Goal: Task Accomplishment & Management: Manage account settings

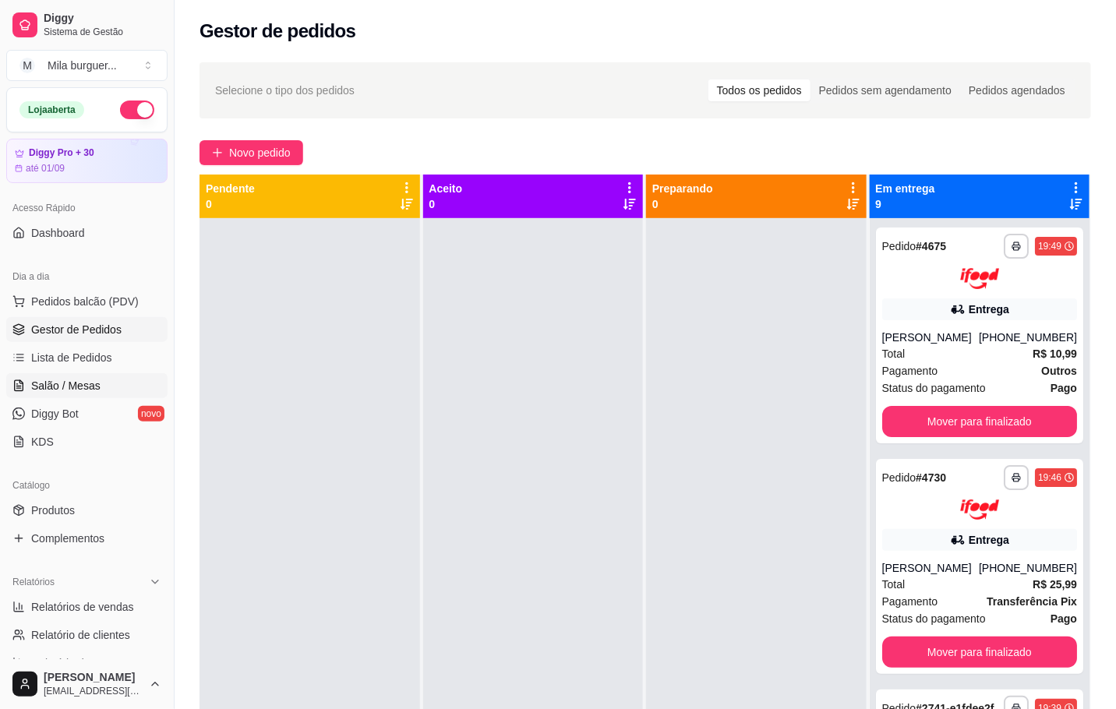
click at [45, 386] on span "Salão / Mesas" at bounding box center [65, 386] width 69 height 16
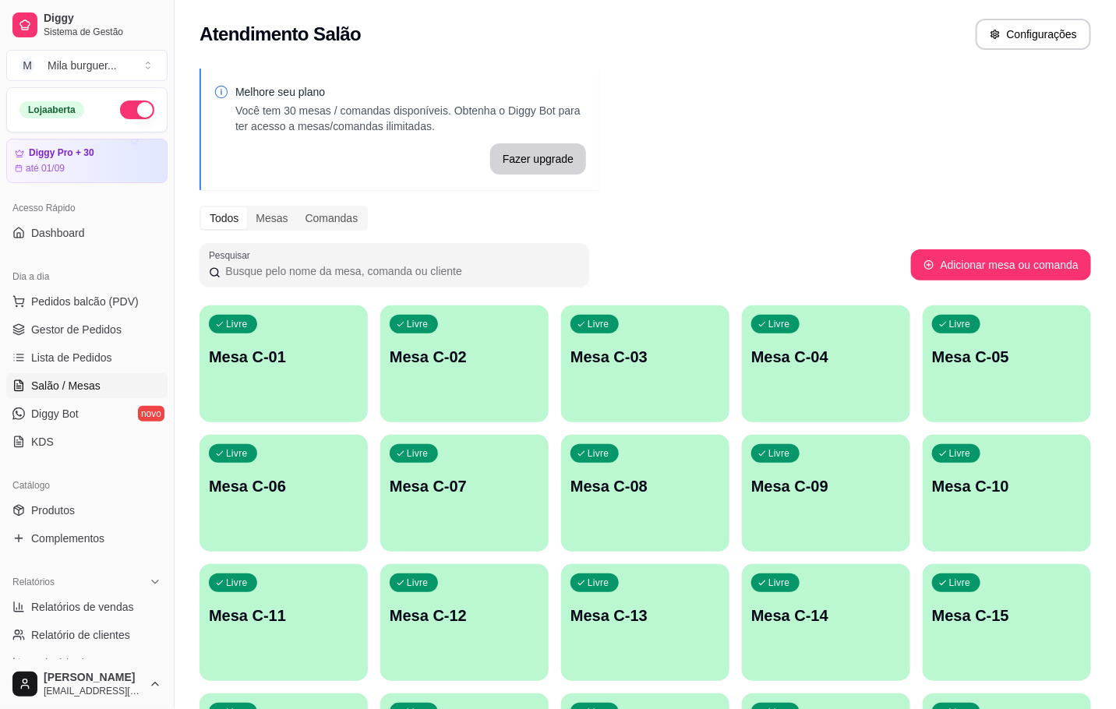
click at [293, 330] on div "Livre Mesa C-01" at bounding box center [283, 354] width 168 height 98
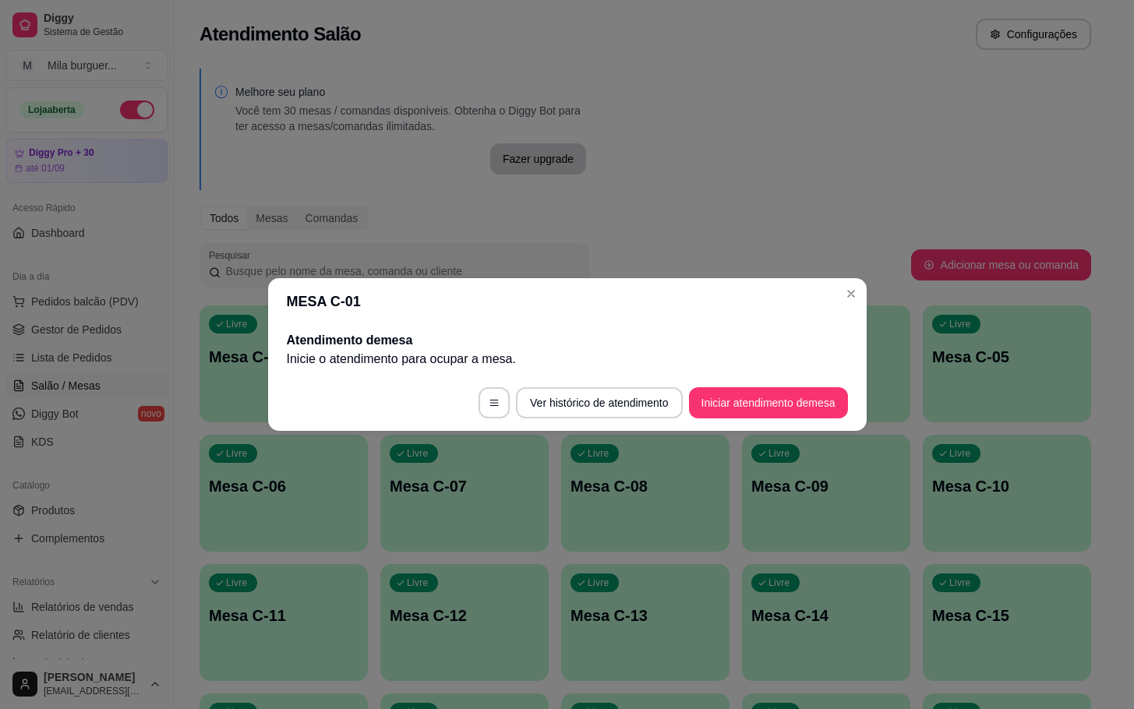
click at [732, 403] on button "Iniciar atendimento de mesa" at bounding box center [768, 402] width 159 height 31
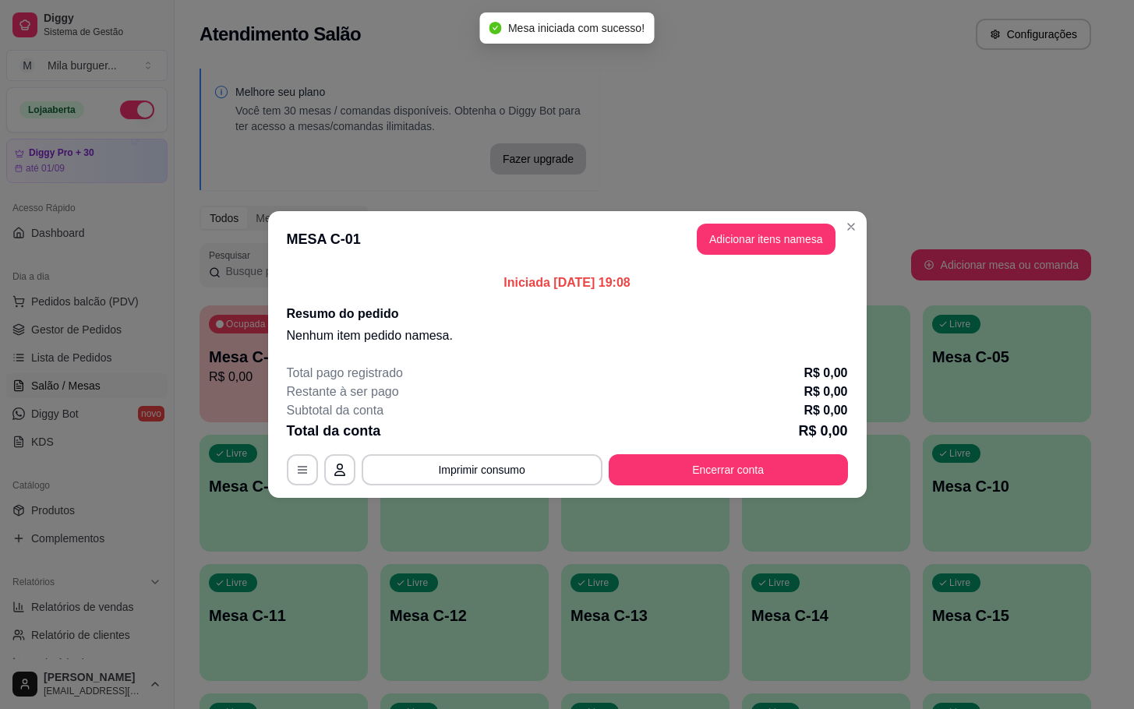
click at [782, 253] on button "Adicionar itens na mesa" at bounding box center [766, 239] width 139 height 31
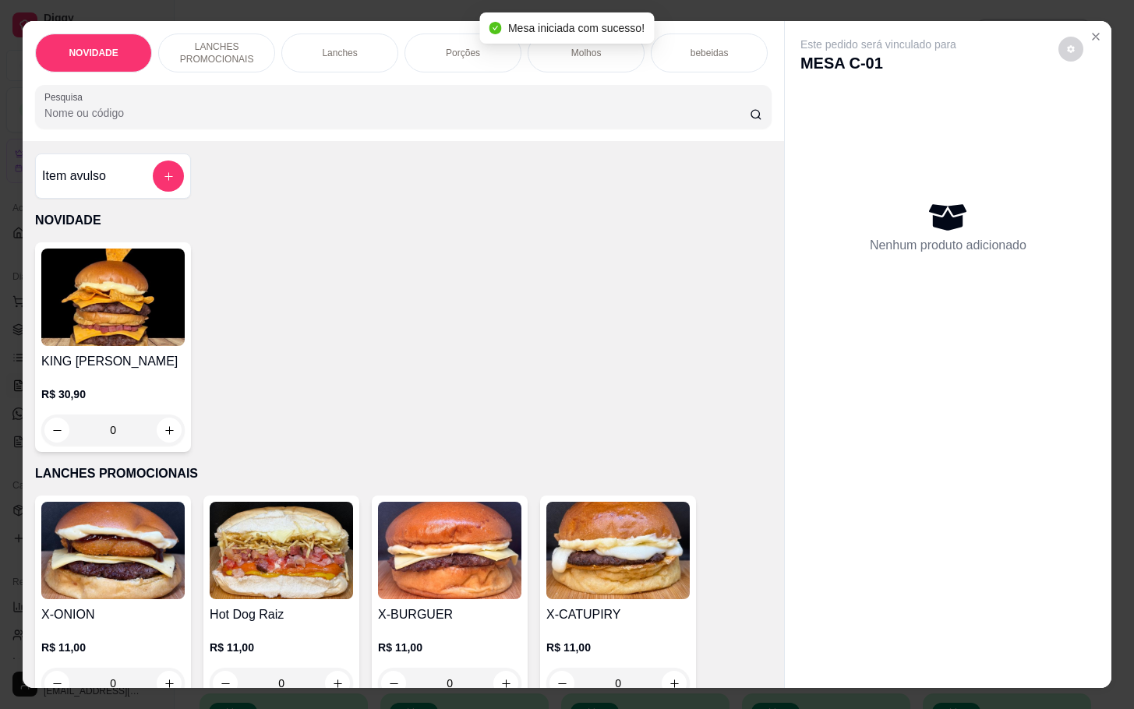
scroll to position [234, 0]
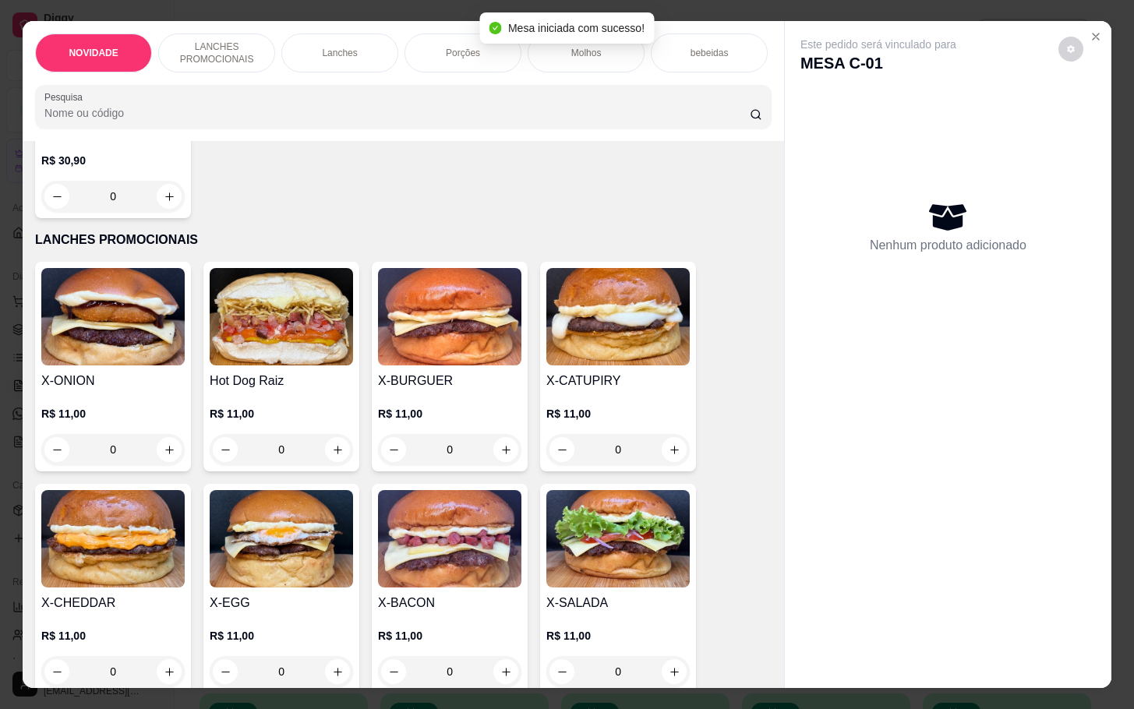
click at [299, 545] on img at bounding box center [281, 538] width 143 height 97
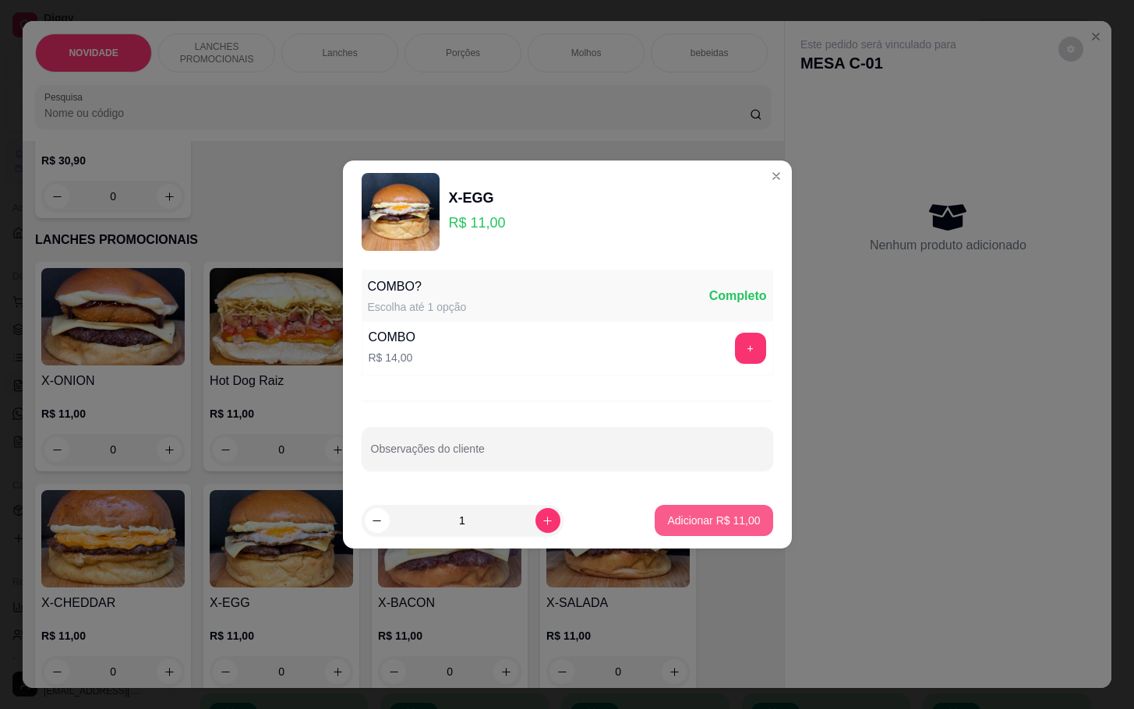
click at [718, 512] on button "Adicionar R$ 11,00" at bounding box center [714, 520] width 118 height 31
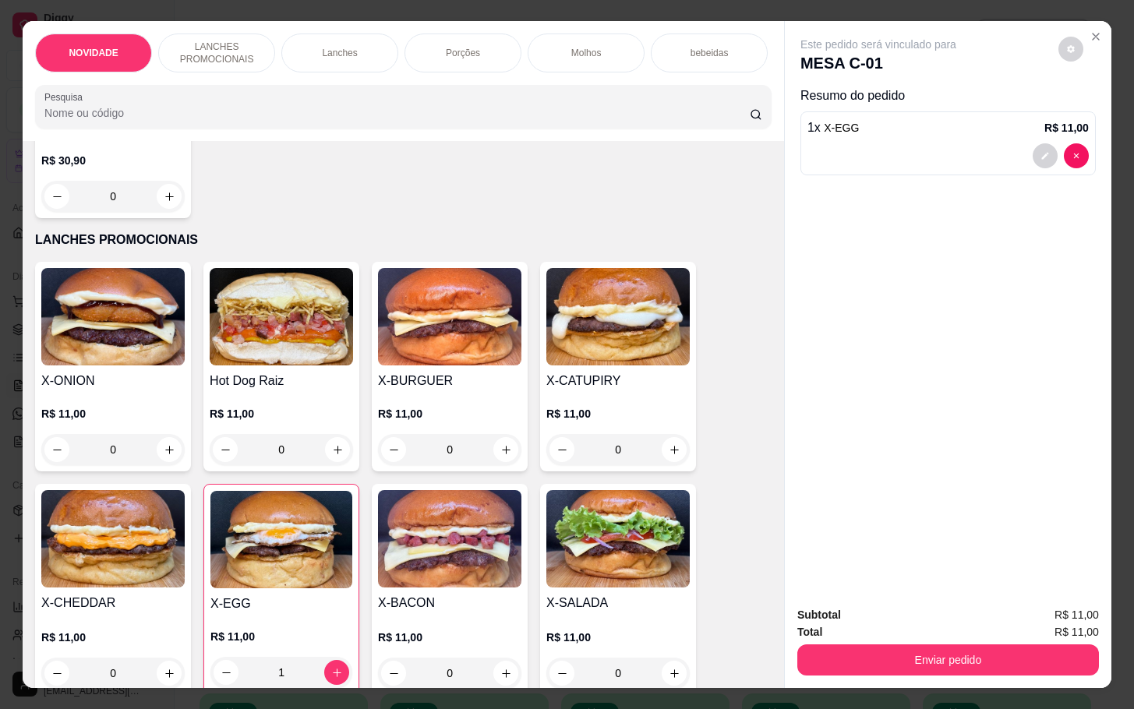
click at [323, 588] on img at bounding box center [281, 539] width 142 height 97
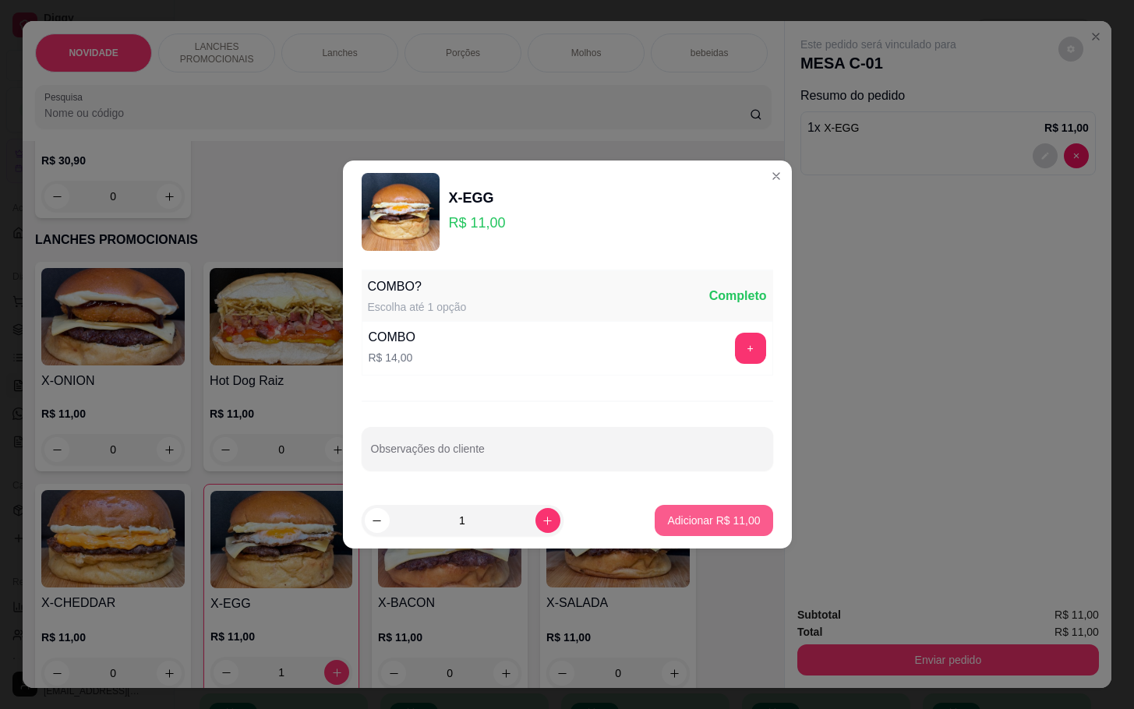
click at [673, 510] on button "Adicionar R$ 11,00" at bounding box center [714, 520] width 118 height 31
type input "2"
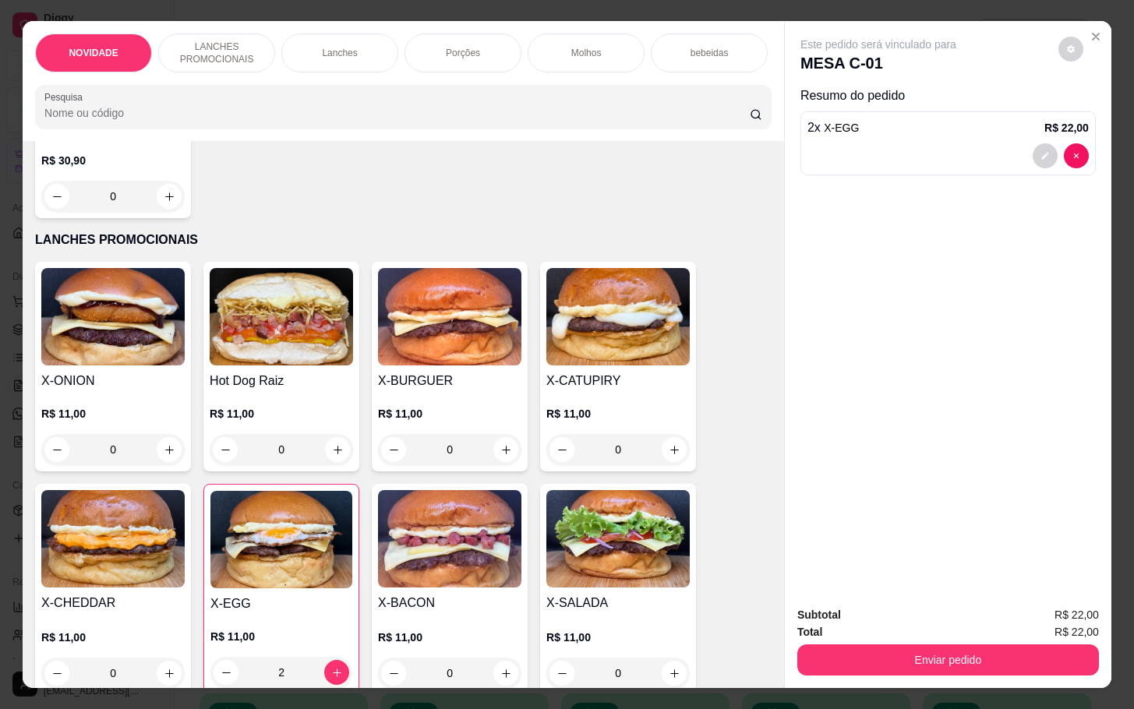
scroll to position [0, 0]
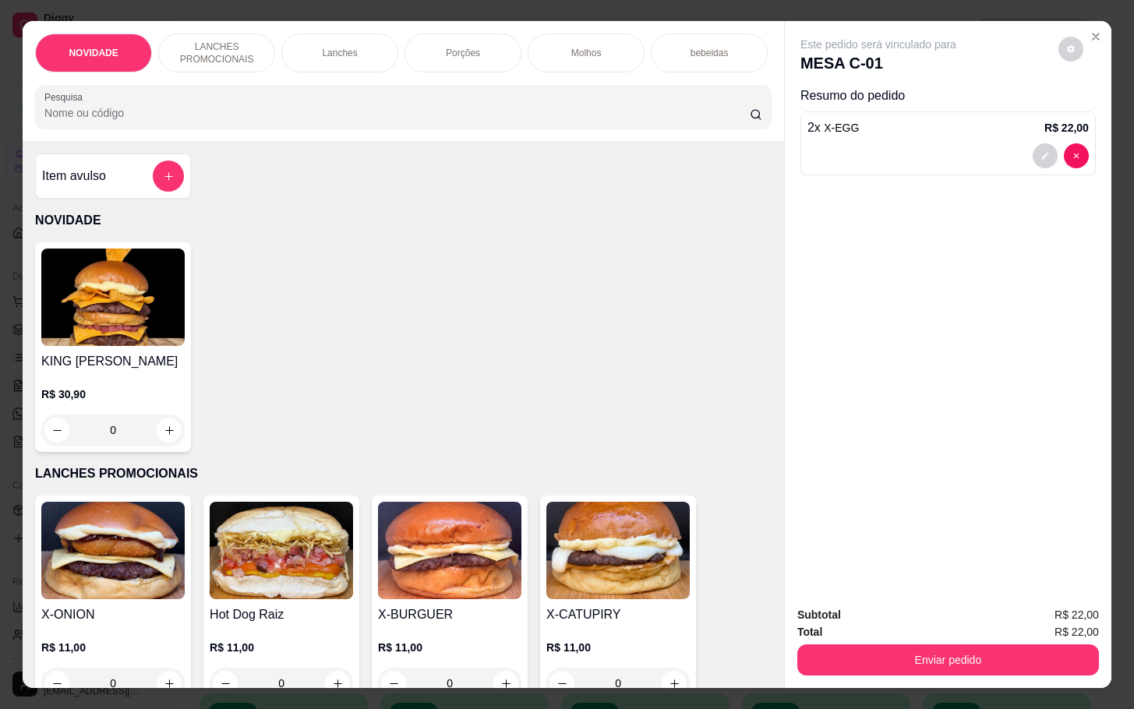
click at [133, 192] on div "Item avulso" at bounding box center [113, 176] width 142 height 31
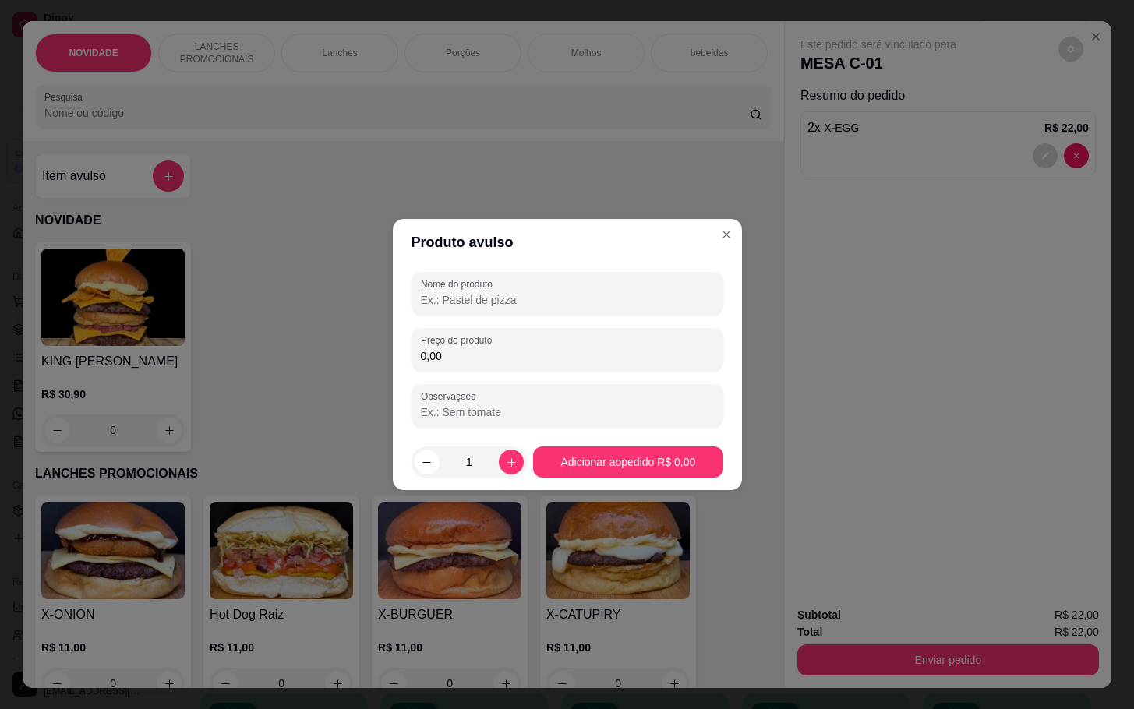
click at [536, 370] on div "Preço do produto 0,00" at bounding box center [567, 350] width 312 height 44
type input "10,00"
click at [442, 300] on input "Nome do produto" at bounding box center [567, 300] width 293 height 16
type input "SUCO"
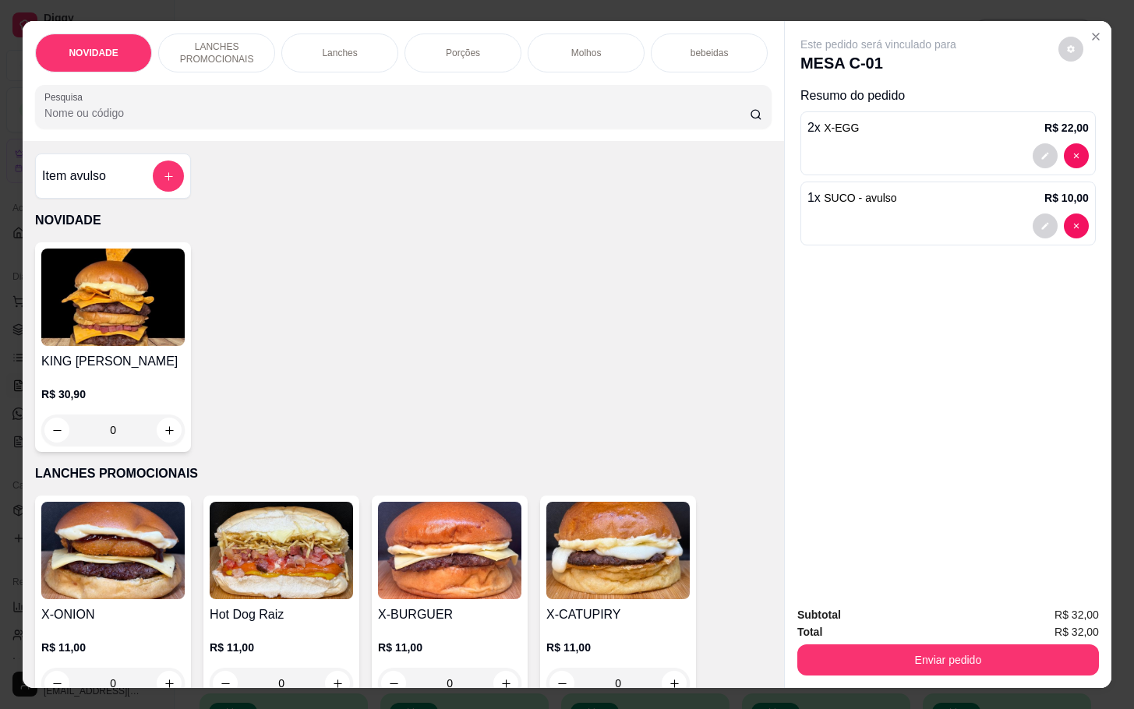
click at [132, 181] on div "Item avulso" at bounding box center [113, 176] width 142 height 31
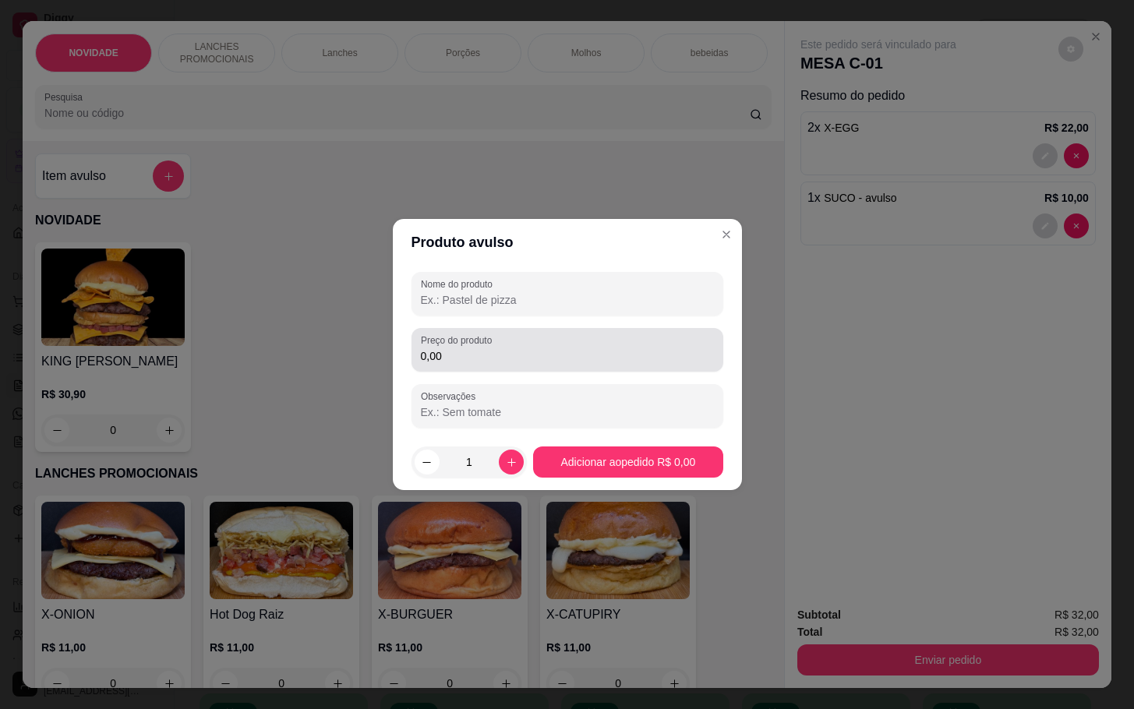
click at [566, 340] on div "0,00" at bounding box center [567, 349] width 293 height 31
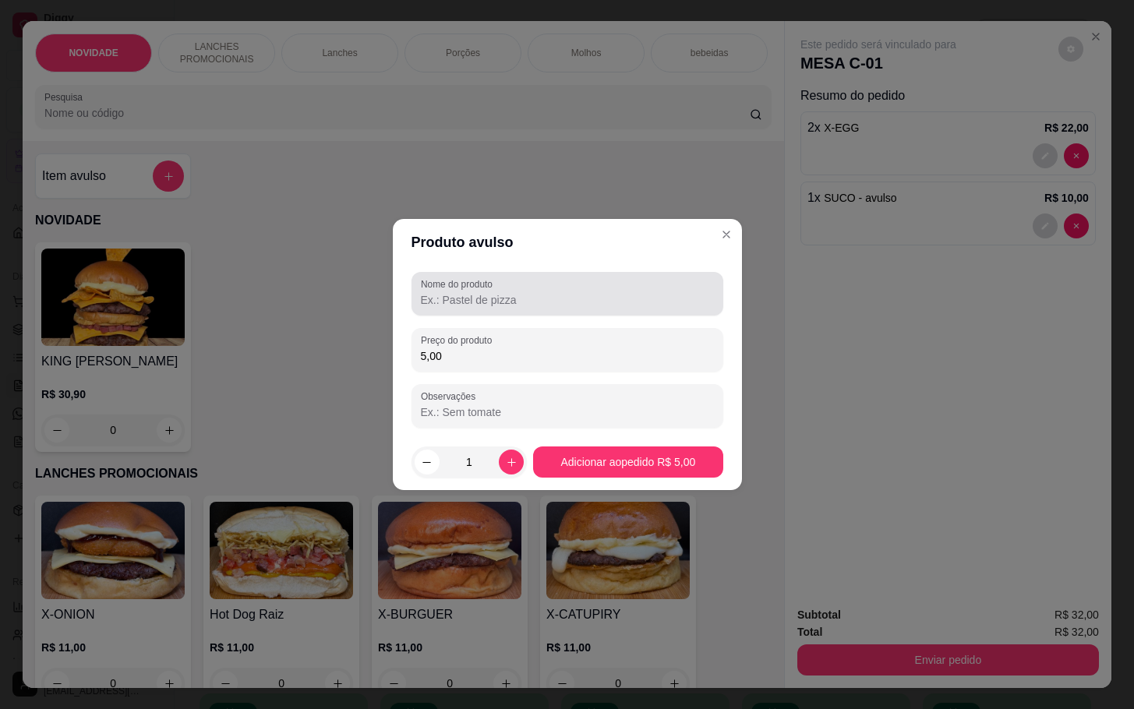
type input "5,00"
click at [657, 297] on input "Nome do produto" at bounding box center [567, 300] width 293 height 16
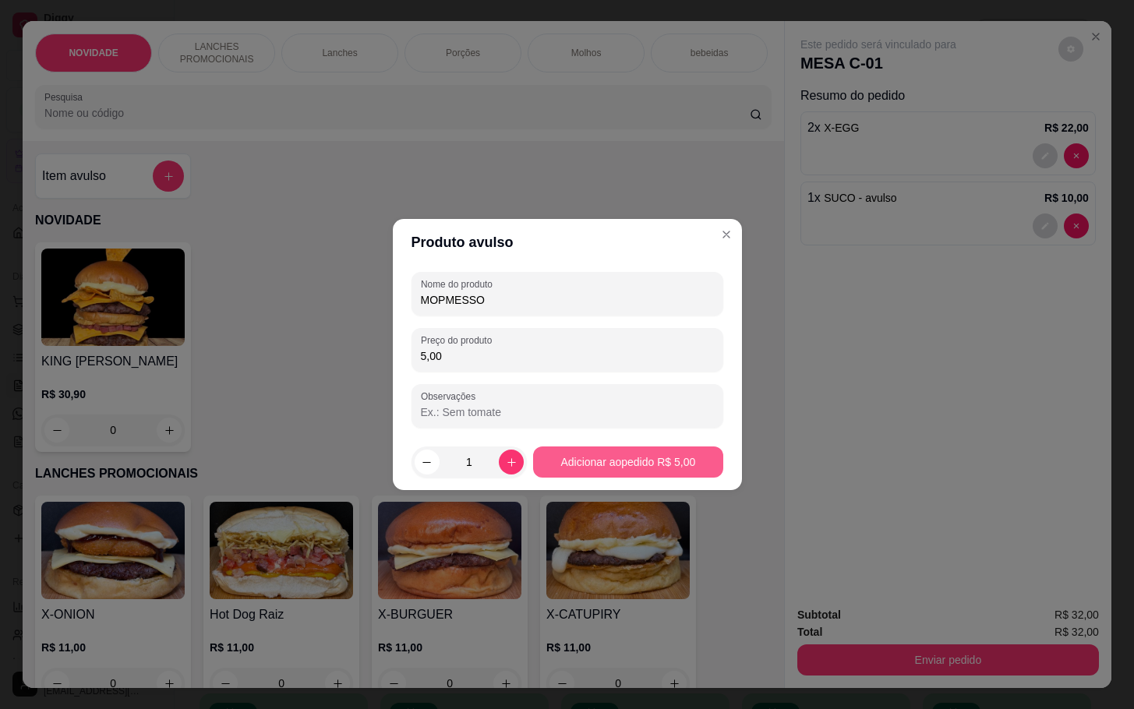
type input "MOPMESSO"
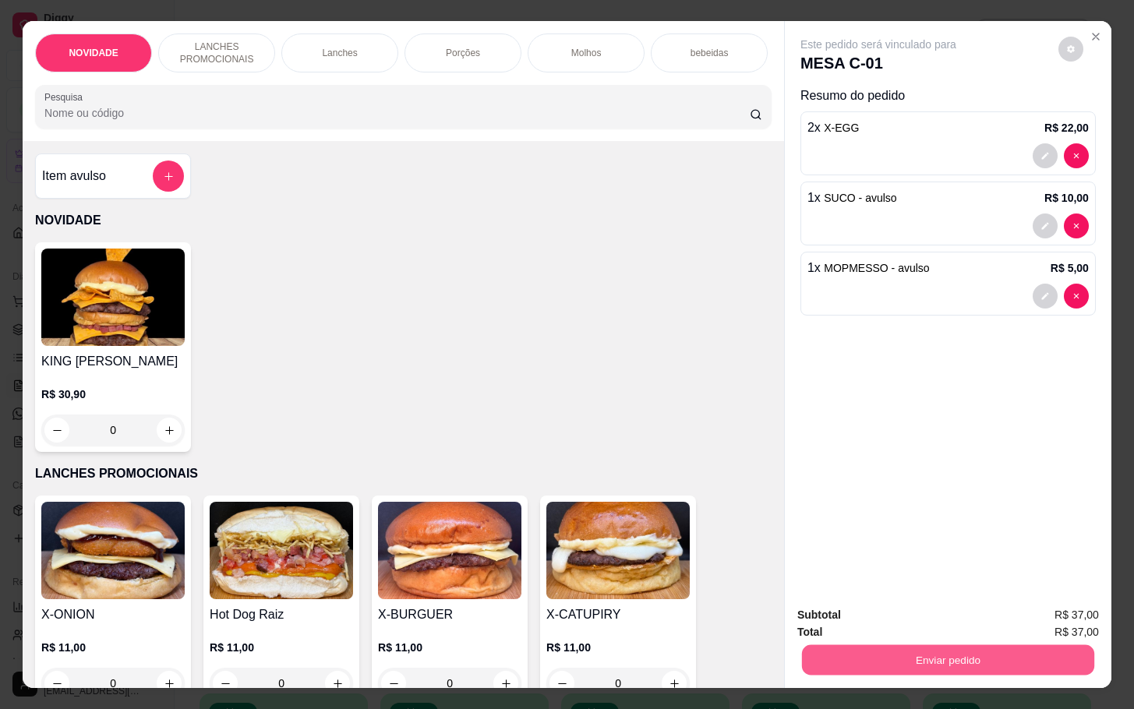
click at [903, 648] on button "Enviar pedido" at bounding box center [948, 659] width 292 height 30
click at [887, 620] on button "Não registrar e enviar pedido" at bounding box center [893, 612] width 157 height 29
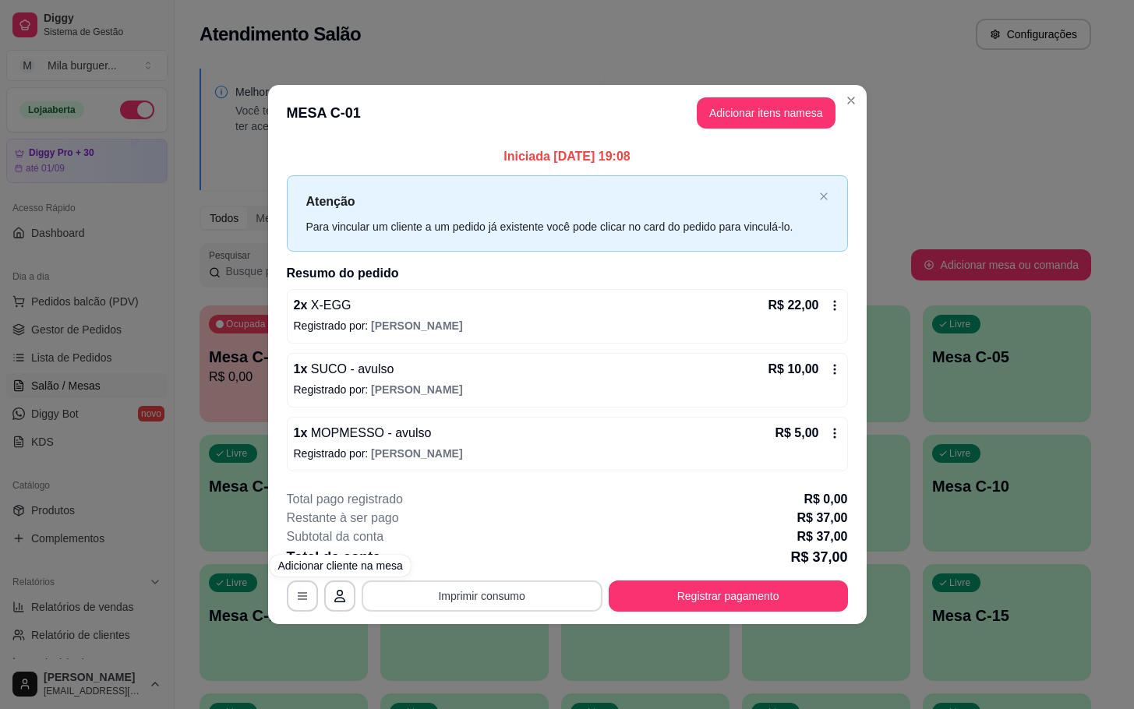
click at [482, 613] on footer "**********" at bounding box center [567, 551] width 598 height 146
click at [471, 603] on button "Imprimir consumo" at bounding box center [482, 596] width 241 height 31
click at [461, 577] on div "Escolha a impressora IMPRESSORA" at bounding box center [486, 556] width 103 height 42
click at [471, 564] on button "IMPRESSORA" at bounding box center [486, 561] width 113 height 25
click at [533, 601] on button "Imprimir consumo" at bounding box center [482, 596] width 241 height 31
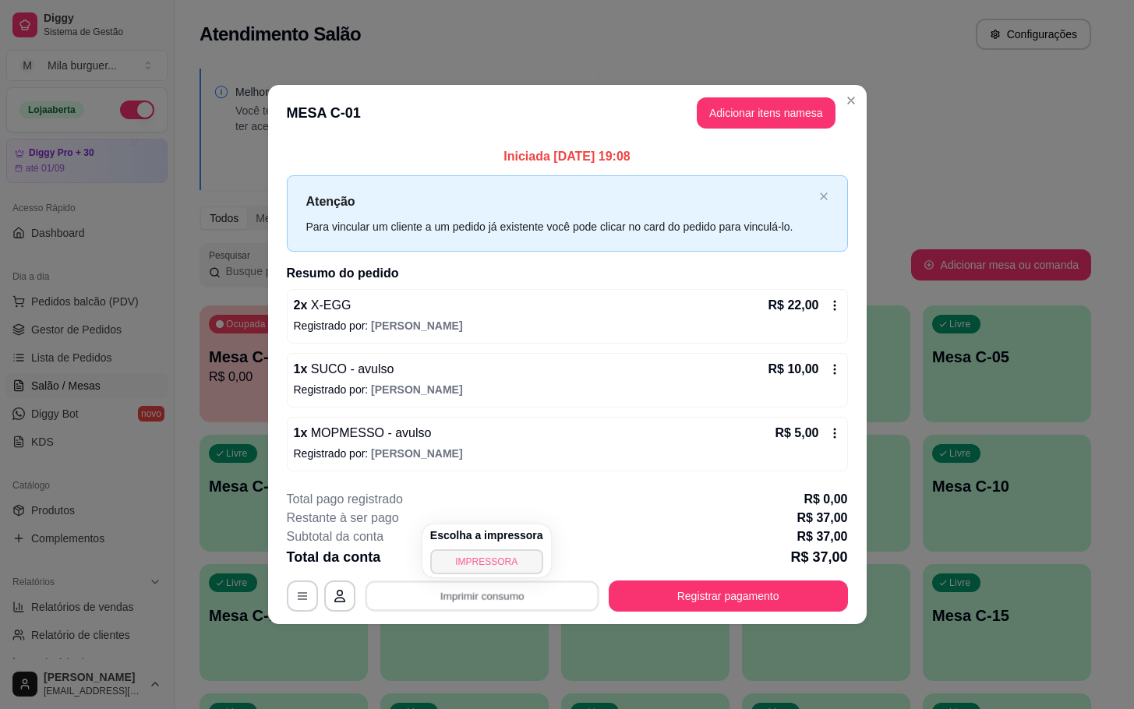
click at [501, 562] on button "IMPRESSORA" at bounding box center [486, 561] width 113 height 25
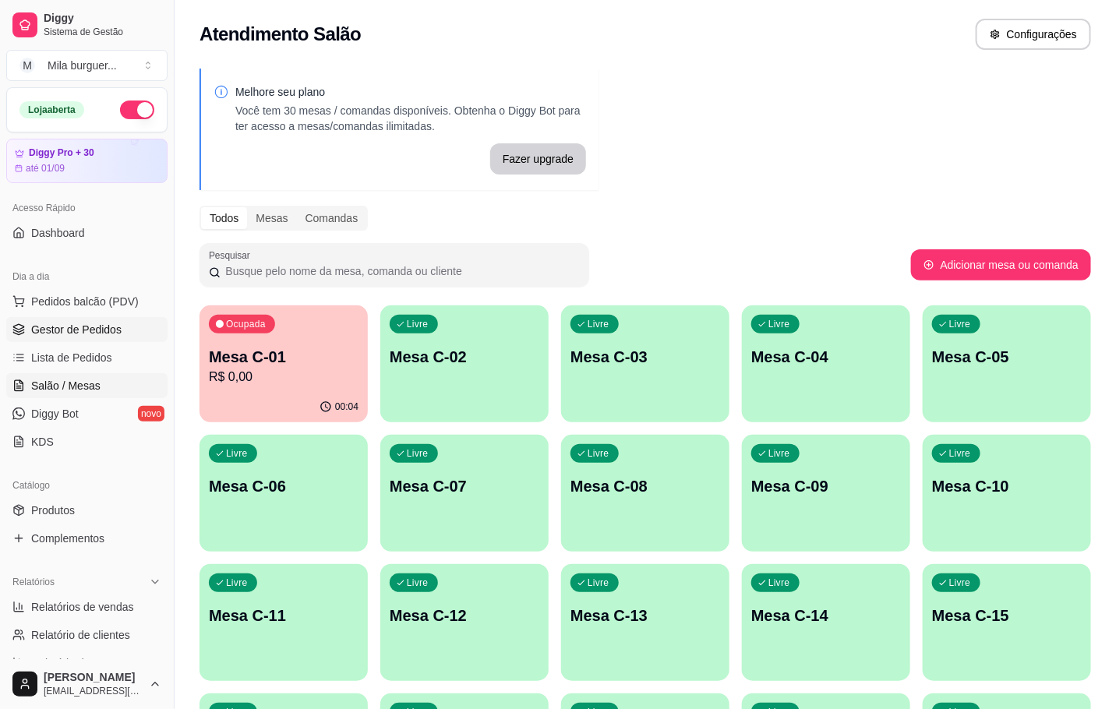
click at [71, 318] on link "Gestor de Pedidos" at bounding box center [86, 329] width 161 height 25
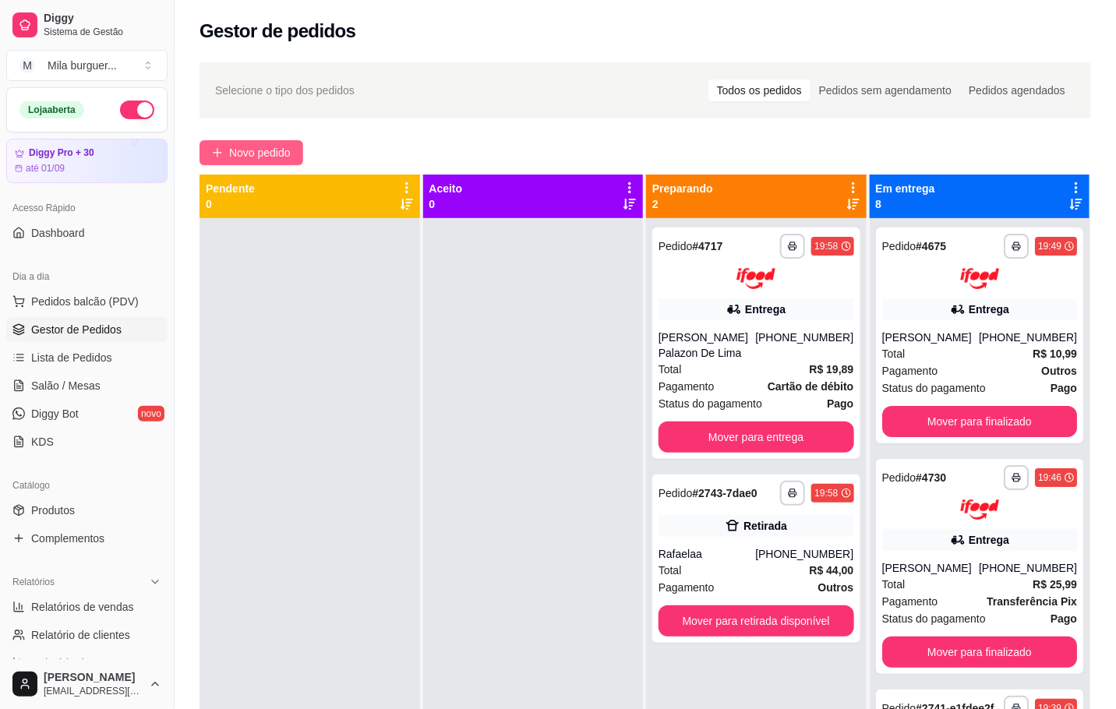
click at [231, 160] on span "Novo pedido" at bounding box center [260, 152] width 62 height 17
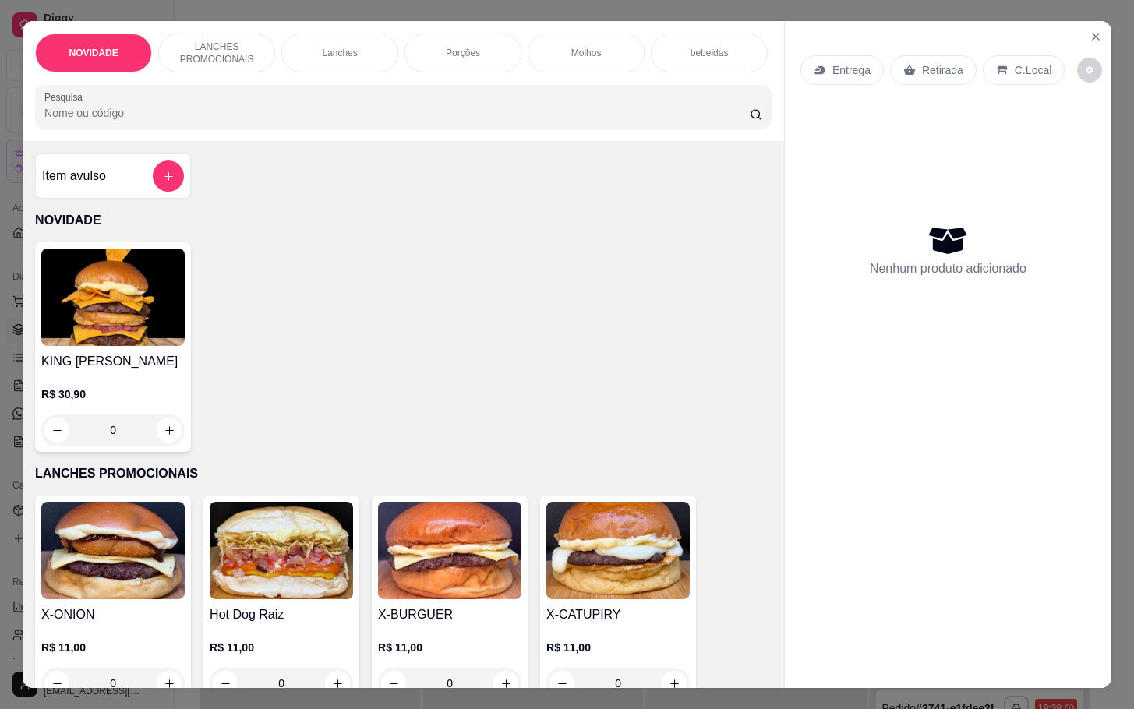
scroll to position [117, 0]
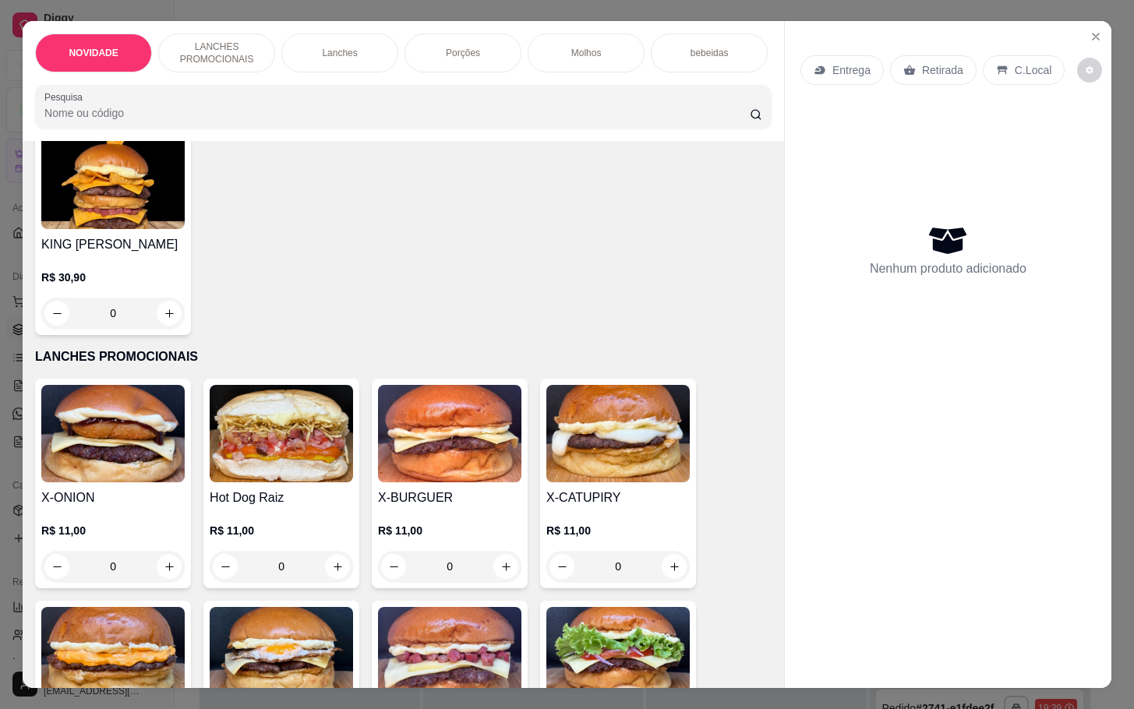
click at [328, 582] on div "0" at bounding box center [281, 566] width 143 height 31
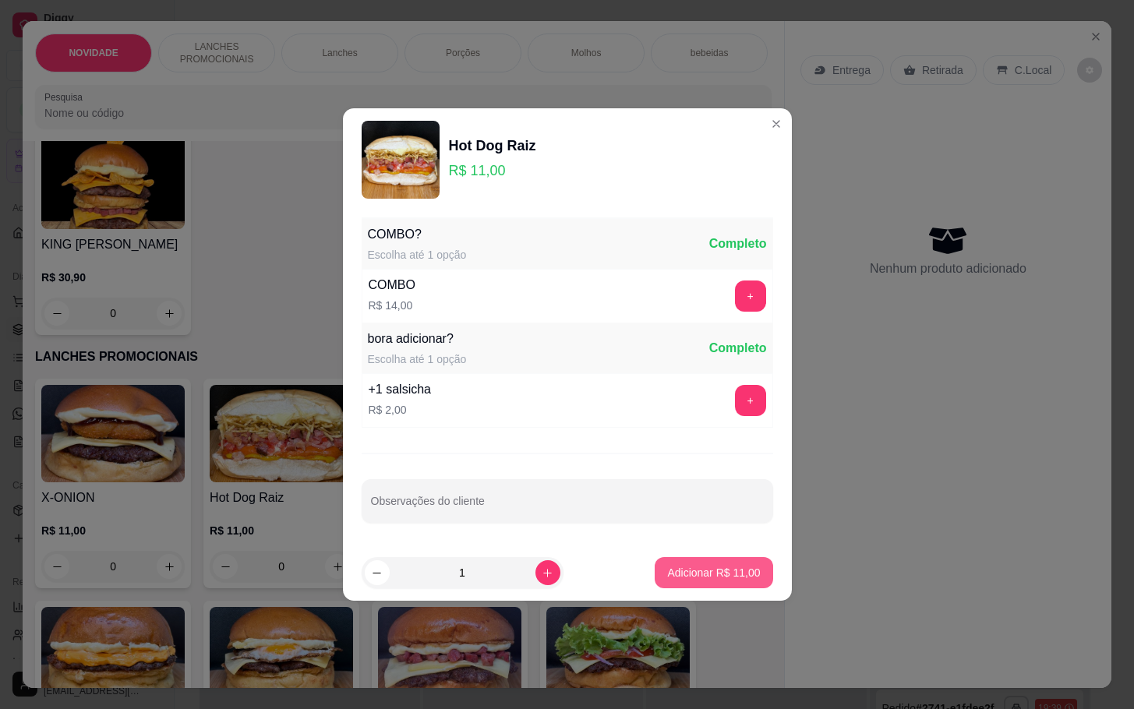
click at [697, 563] on button "Adicionar R$ 11,00" at bounding box center [714, 572] width 118 height 31
type input "1"
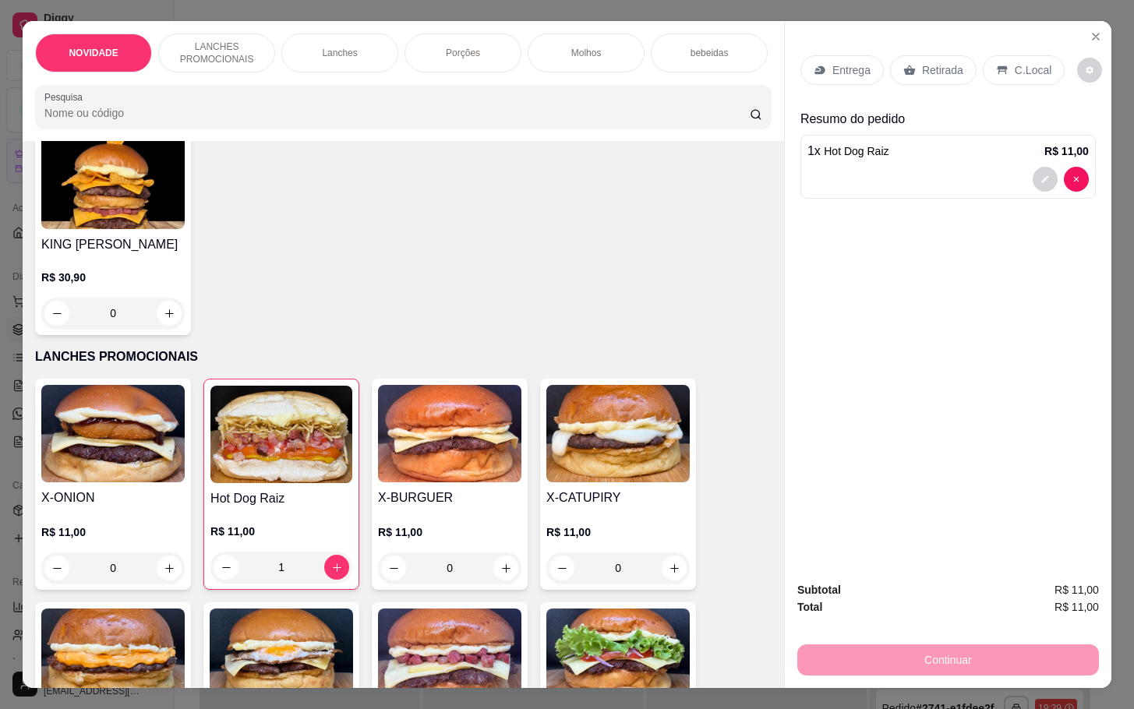
click at [915, 45] on div "Entrega Retirada C.Local" at bounding box center [947, 70] width 295 height 55
click at [922, 62] on p "Retirada" at bounding box center [942, 70] width 41 height 16
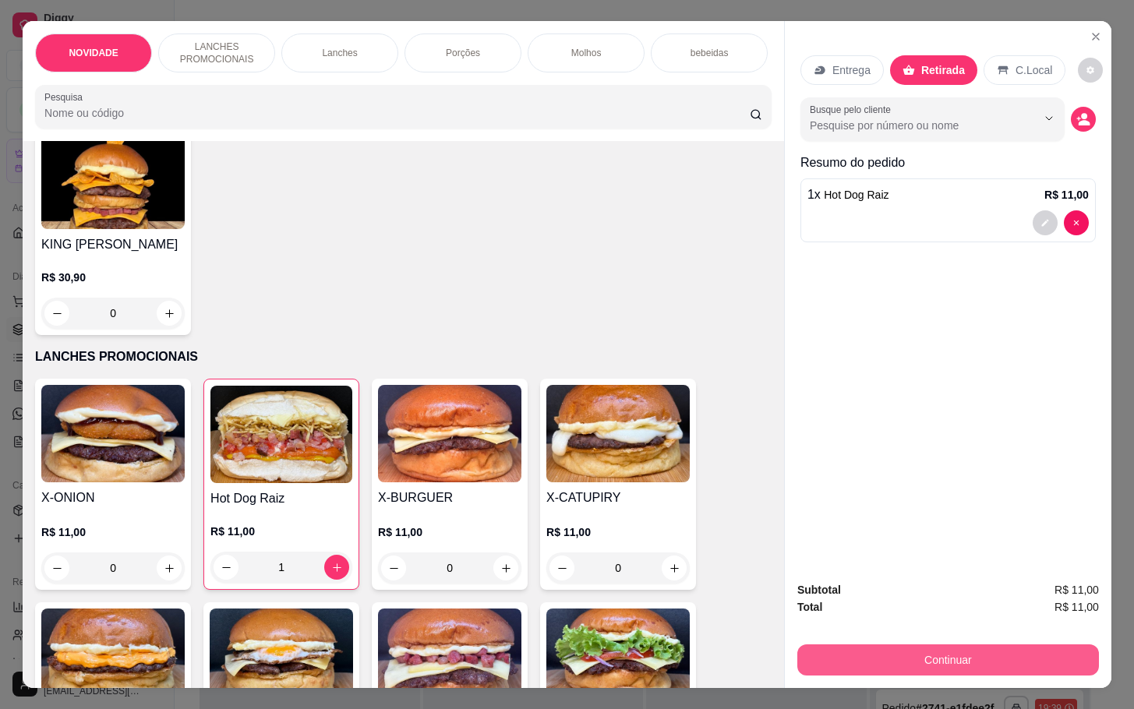
click at [837, 664] on button "Continuar" at bounding box center [948, 659] width 302 height 31
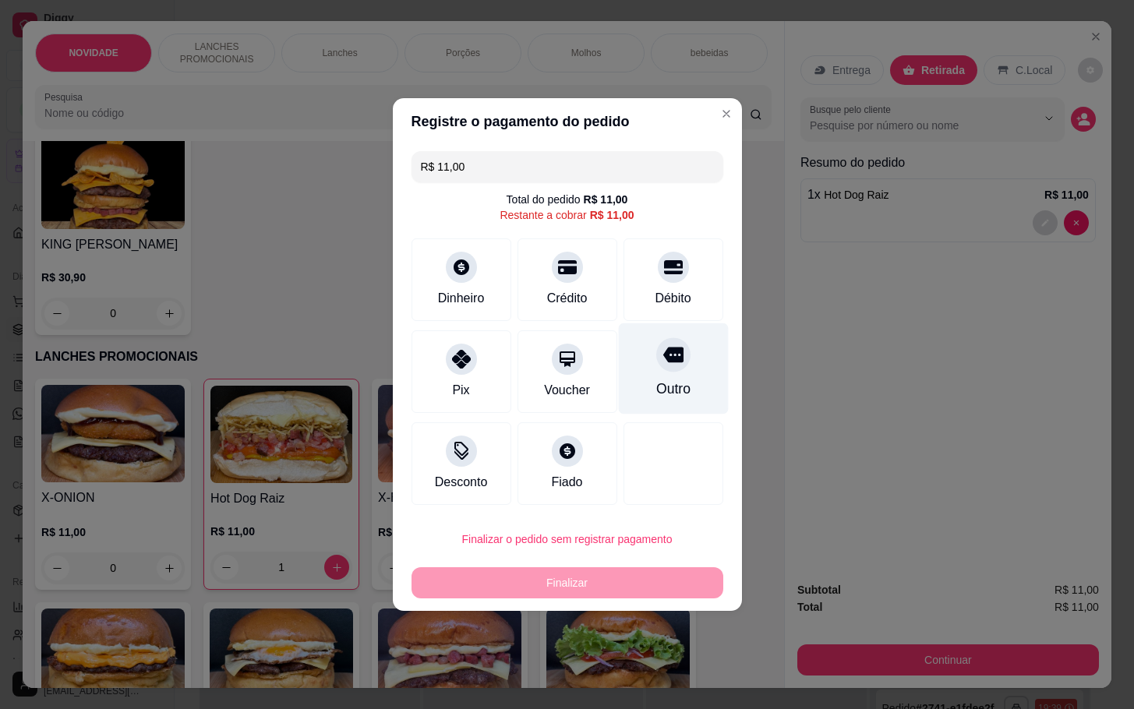
click at [678, 400] on div "Outro" at bounding box center [673, 368] width 110 height 91
type input "R$ 0,00"
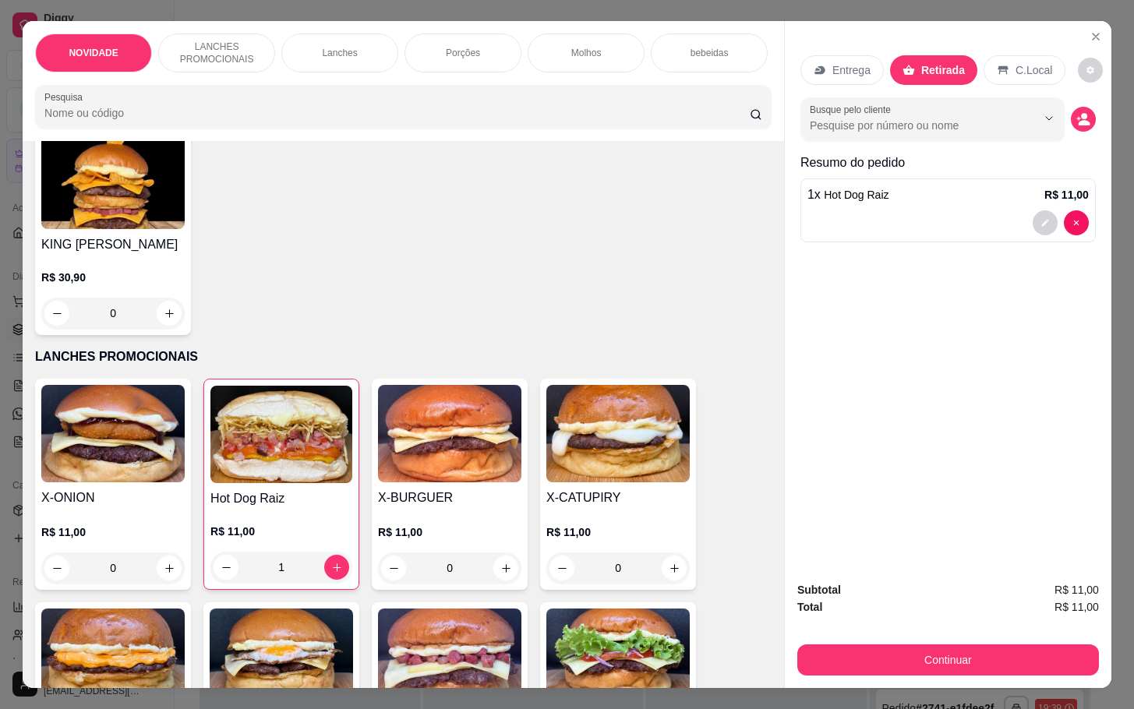
click at [323, 574] on div "1" at bounding box center [281, 567] width 142 height 31
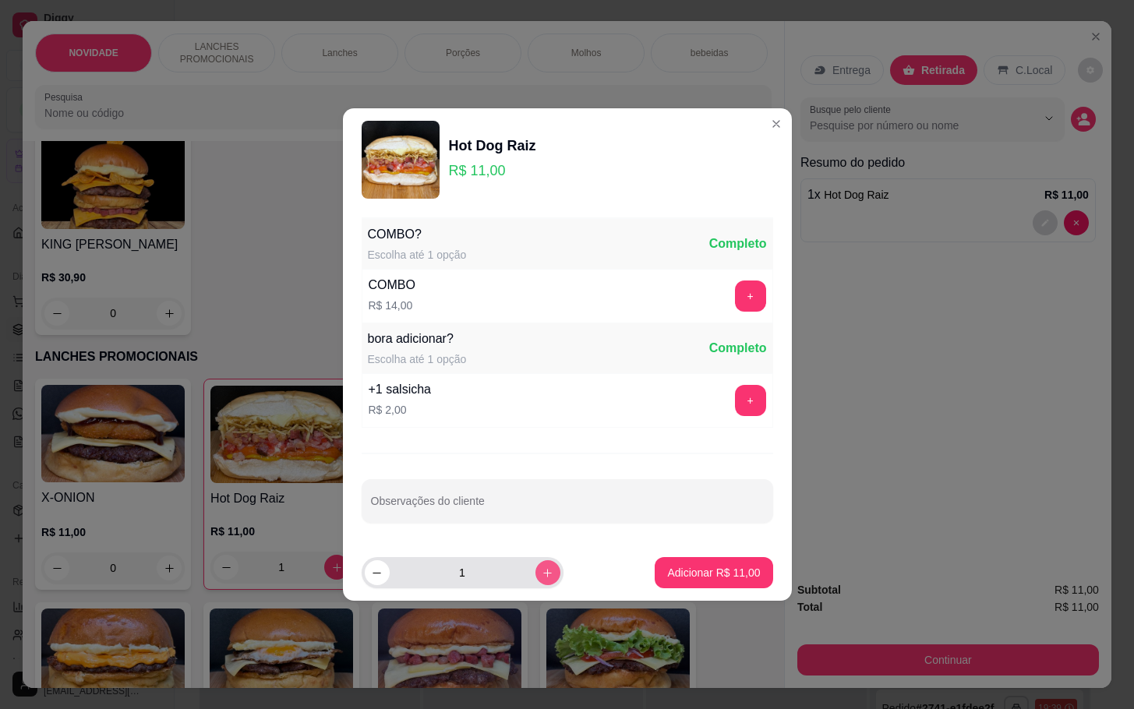
click at [542, 578] on icon "increase-product-quantity" at bounding box center [548, 573] width 12 height 12
type input "2"
click at [667, 578] on p "Adicionar R$ 22,00" at bounding box center [713, 573] width 93 height 16
type input "3"
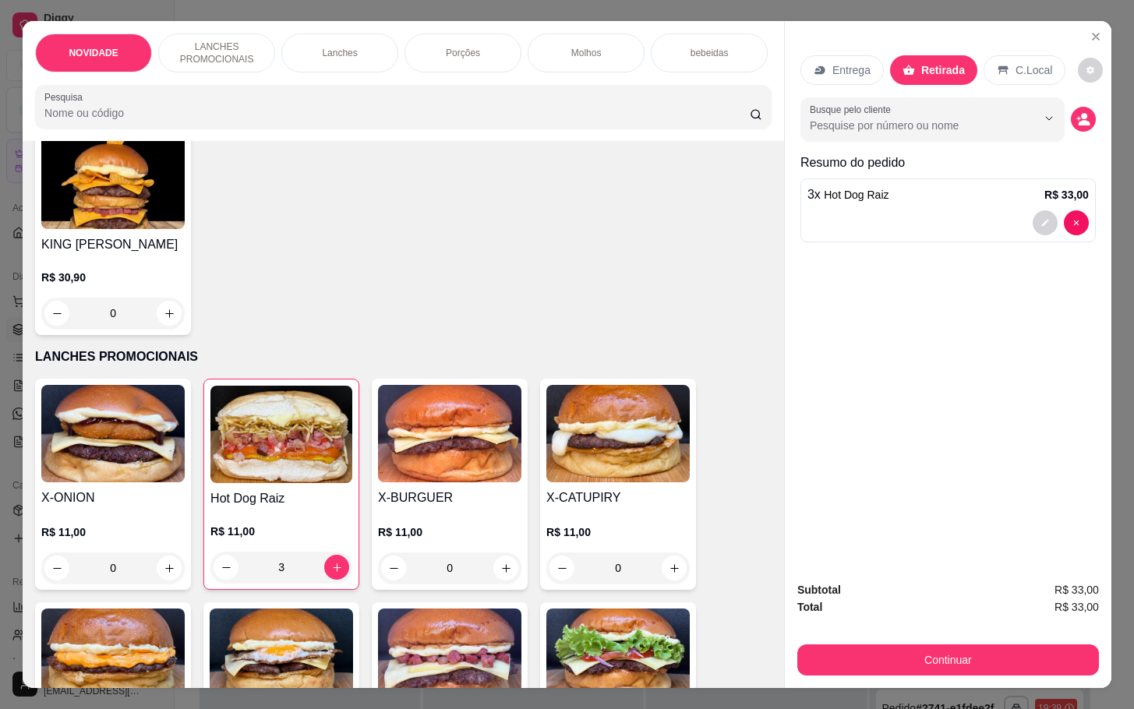
click at [210, 575] on div "3" at bounding box center [281, 567] width 142 height 31
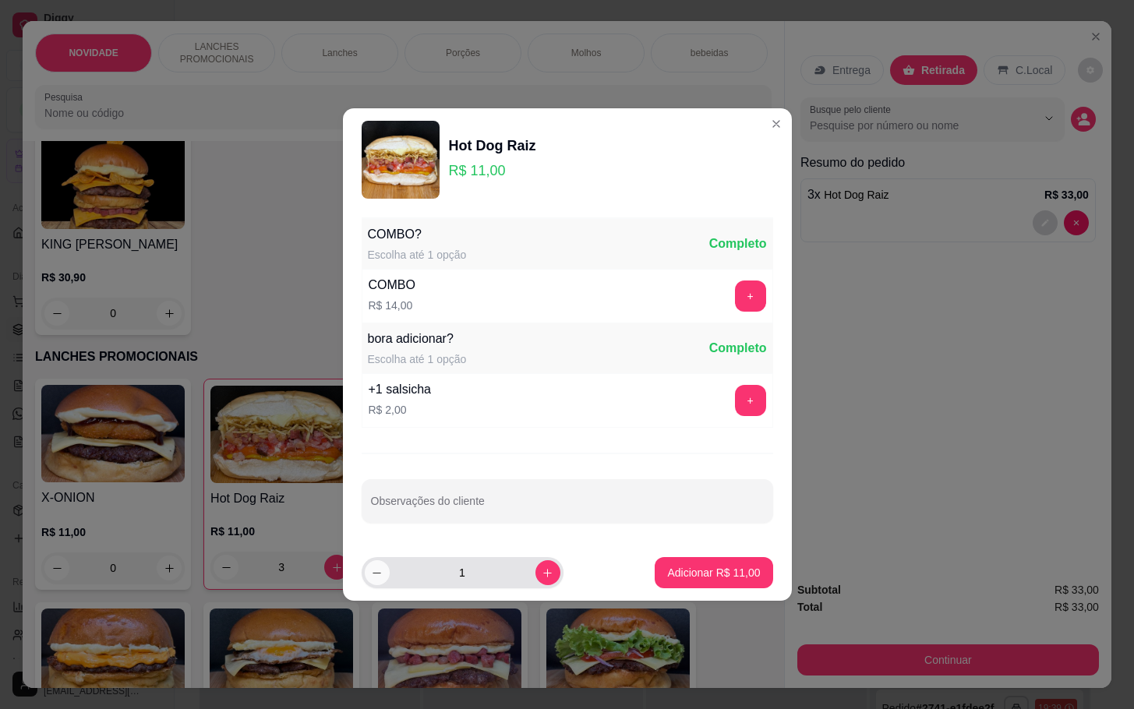
click at [370, 566] on button "decrease-product-quantity" at bounding box center [377, 572] width 25 height 25
type input "0"
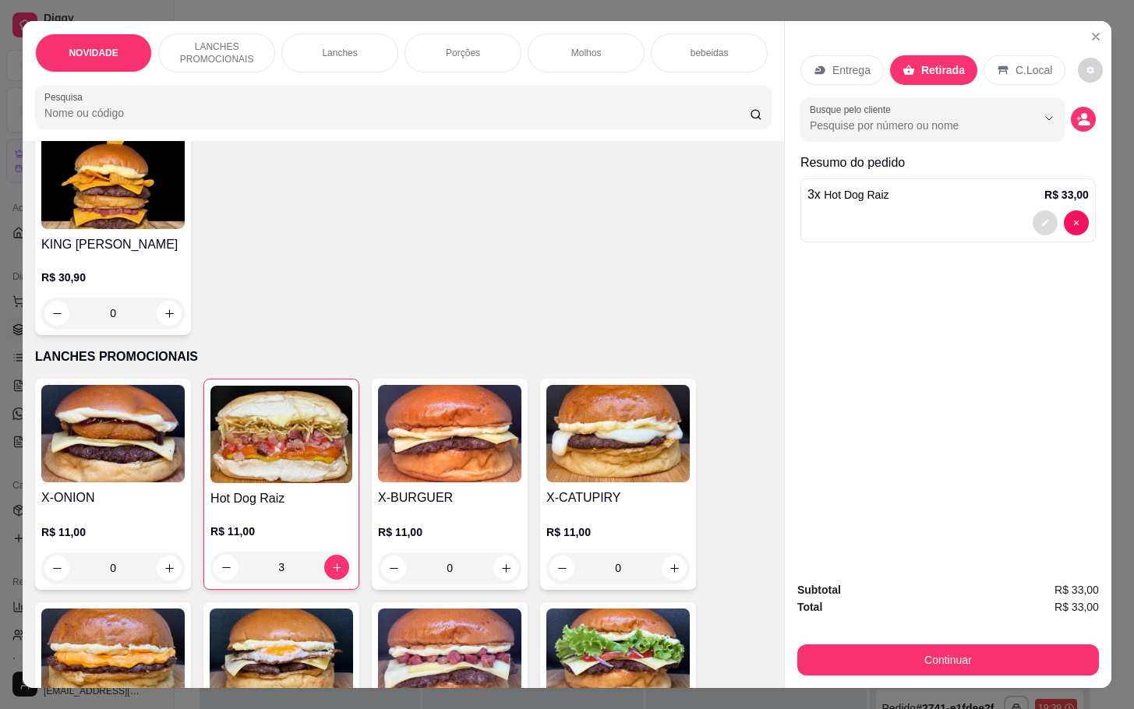
click at [1041, 220] on icon "decrease-product-quantity" at bounding box center [1044, 223] width 7 height 7
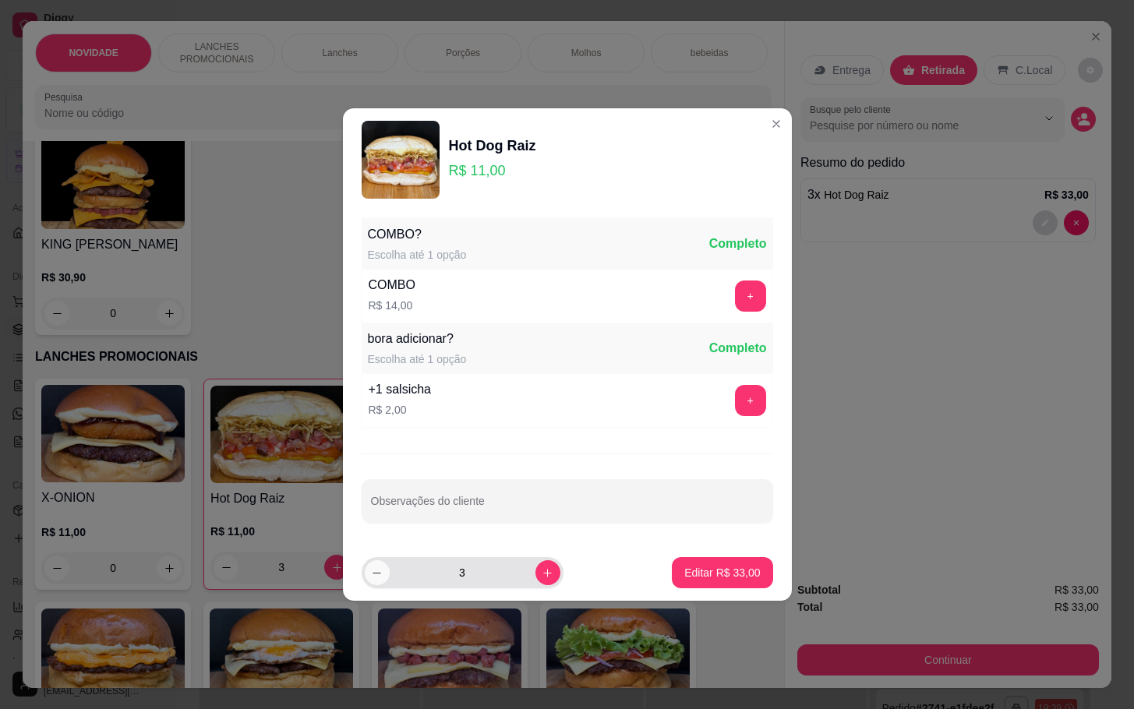
click at [372, 564] on button "decrease-product-quantity" at bounding box center [377, 572] width 25 height 25
type input "2"
click at [684, 570] on p "Editar R$ 22,00" at bounding box center [722, 573] width 76 height 16
type input "2"
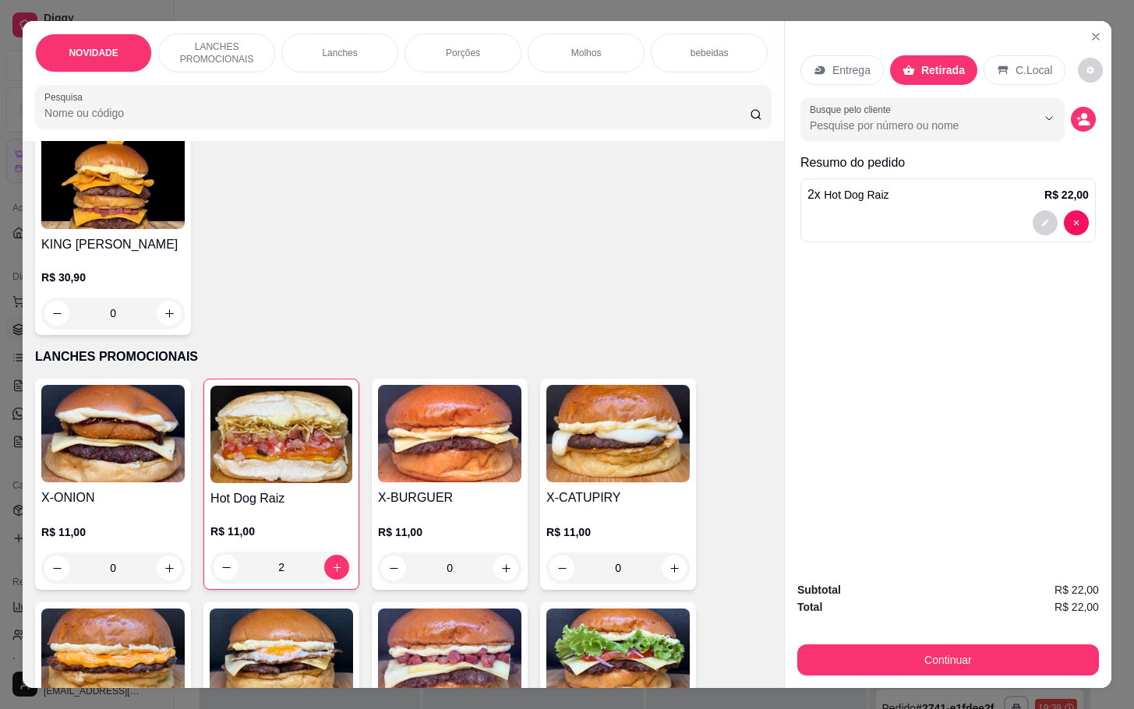
click at [701, 47] on p "bebeidas" at bounding box center [709, 53] width 38 height 12
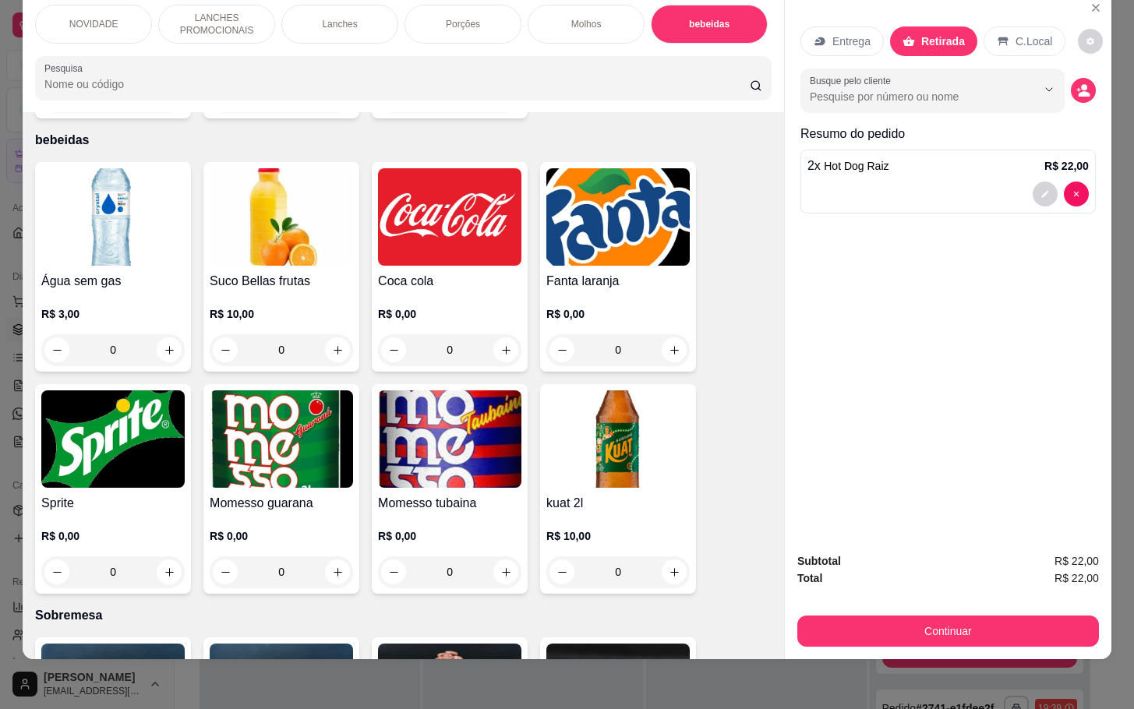
click at [500, 334] on div "0" at bounding box center [449, 349] width 143 height 31
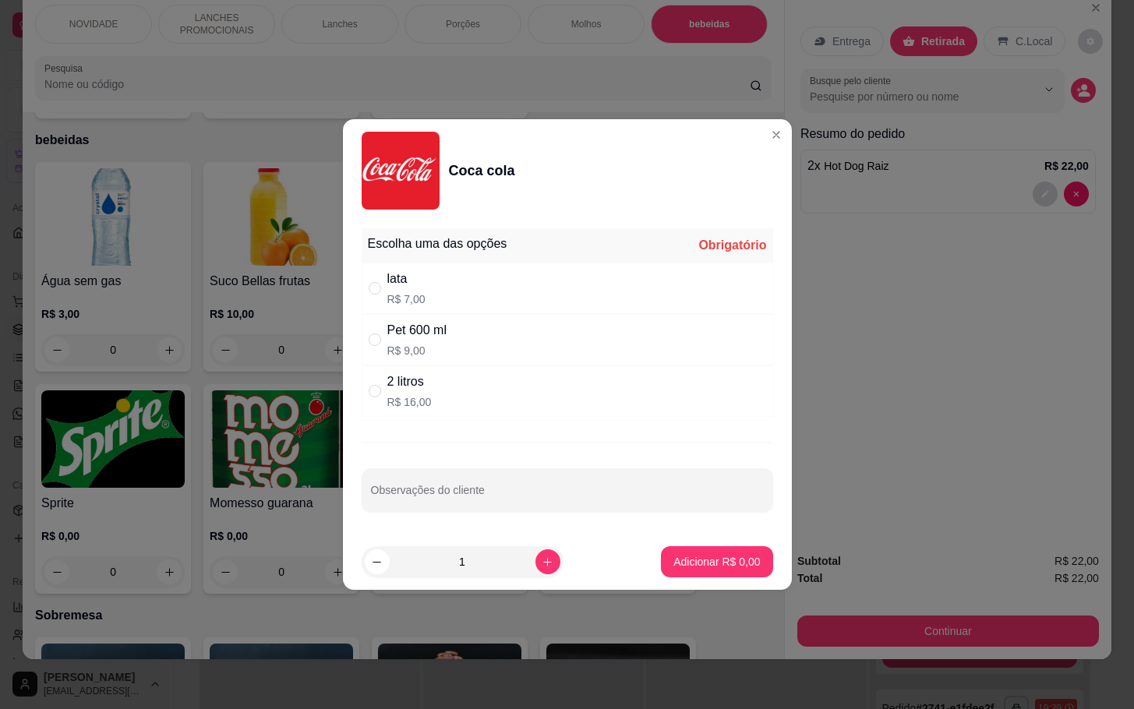
click at [485, 381] on div "2 litros R$ 16,00" at bounding box center [567, 390] width 411 height 51
radio input "true"
click at [678, 557] on p "Adicionar R$ 16,00" at bounding box center [713, 562] width 93 height 16
type input "1"
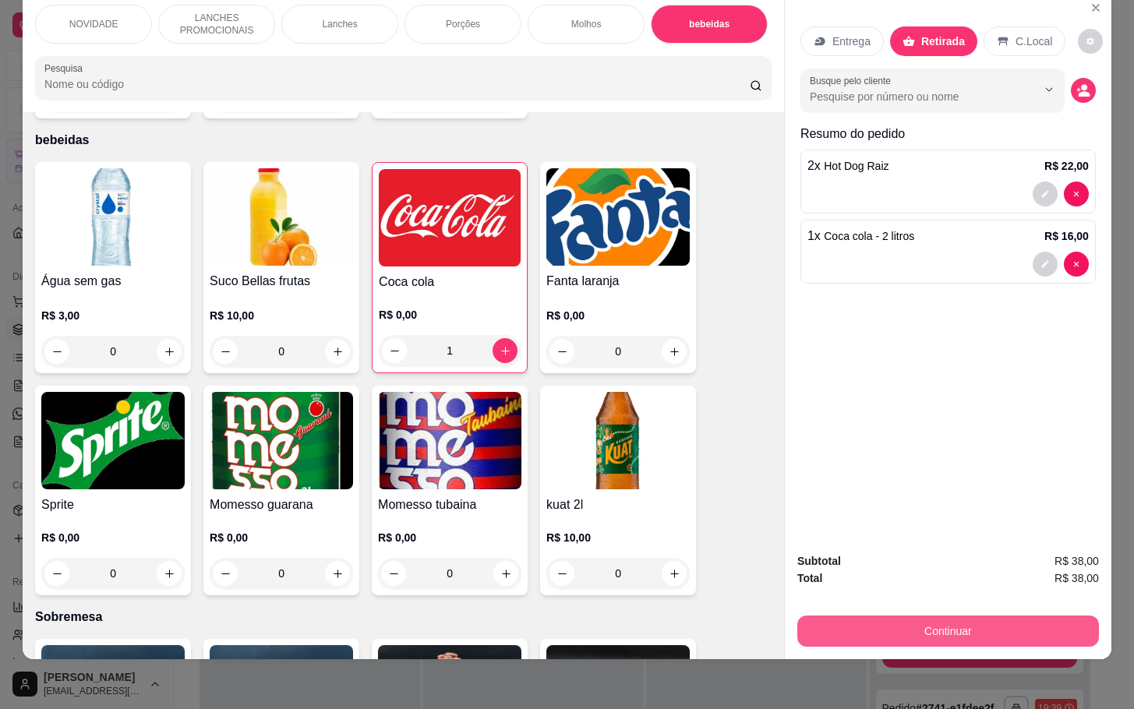
click at [952, 616] on button "Continuar" at bounding box center [948, 631] width 302 height 31
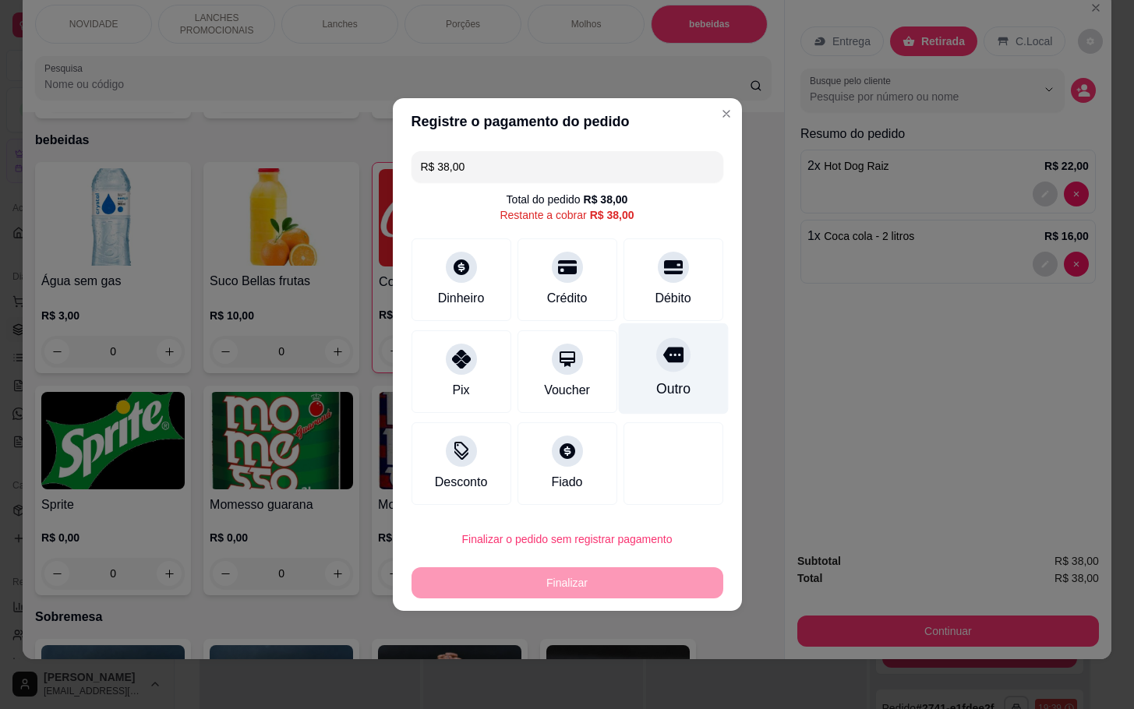
click at [625, 386] on div "Outro" at bounding box center [673, 368] width 110 height 91
type input "R$ 0,00"
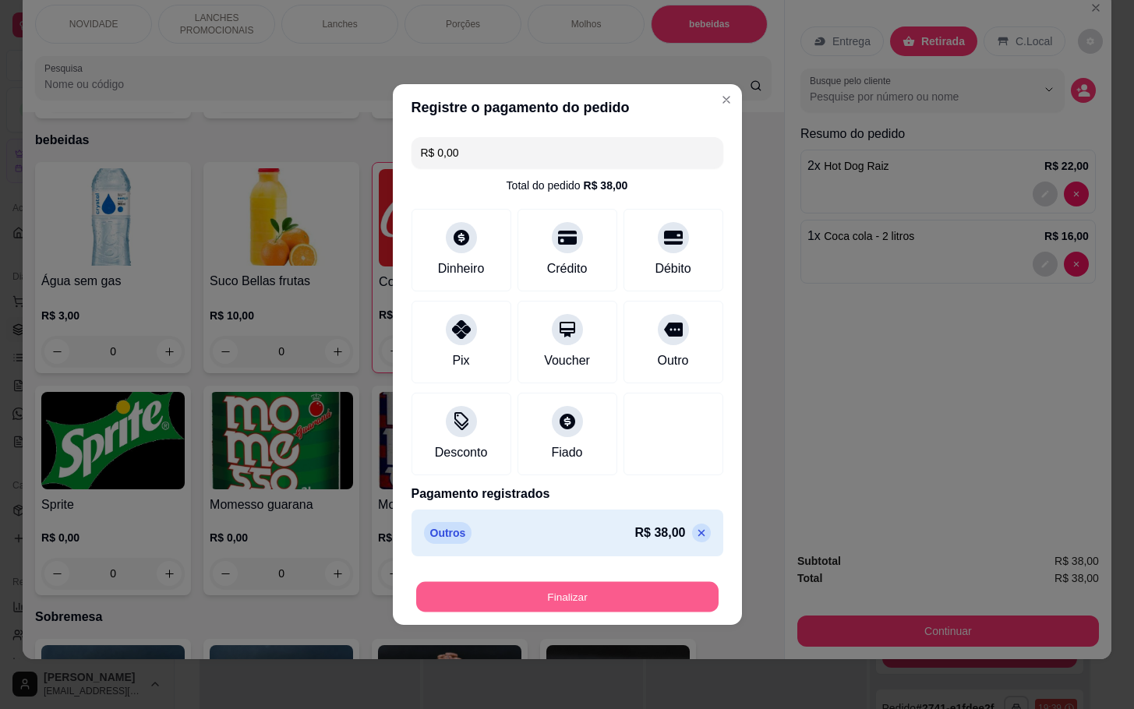
click at [591, 588] on button "Finalizar" at bounding box center [567, 597] width 302 height 30
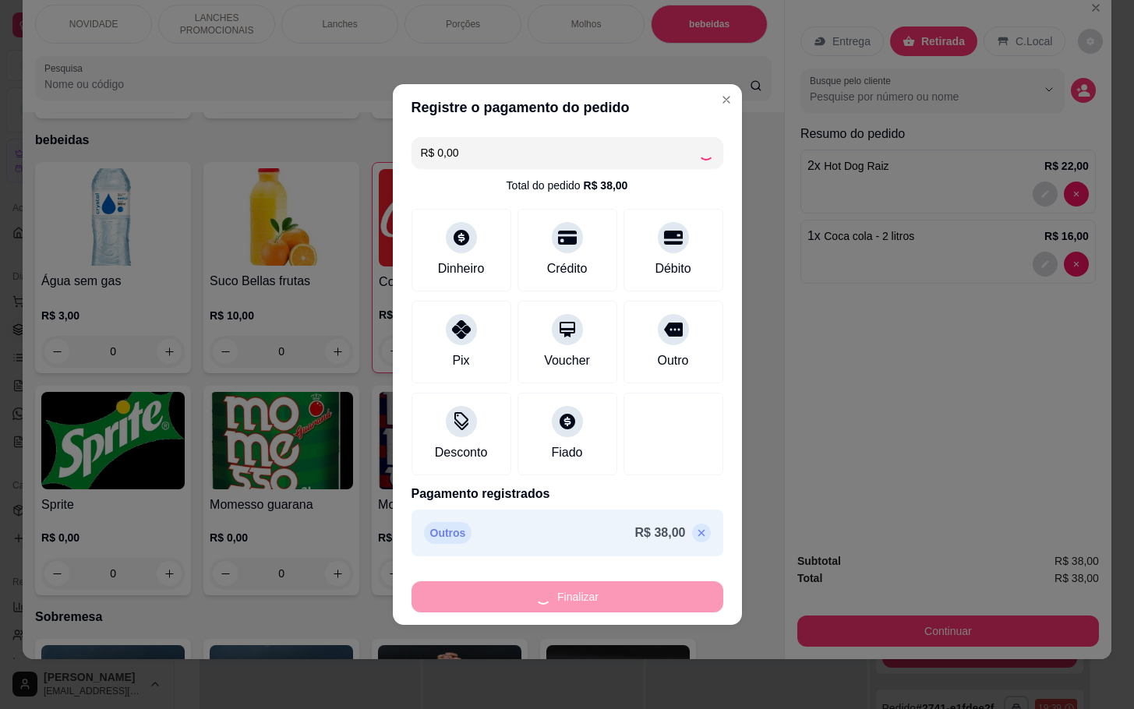
type input "0"
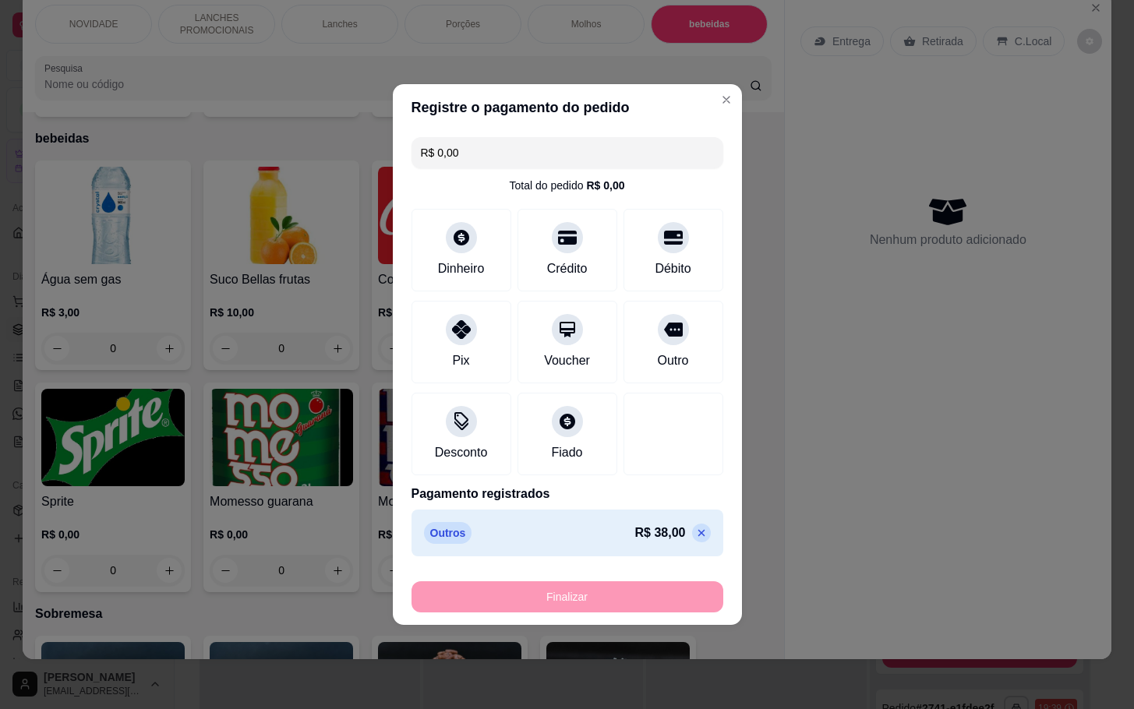
type input "-R$ 38,00"
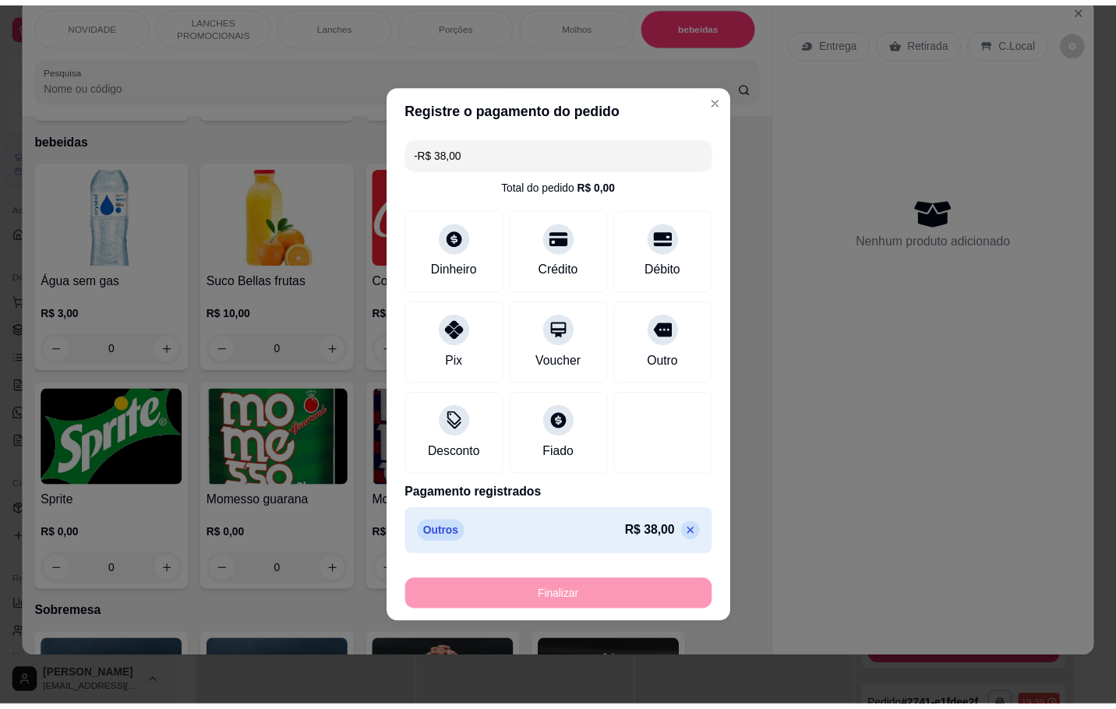
scroll to position [2687, 0]
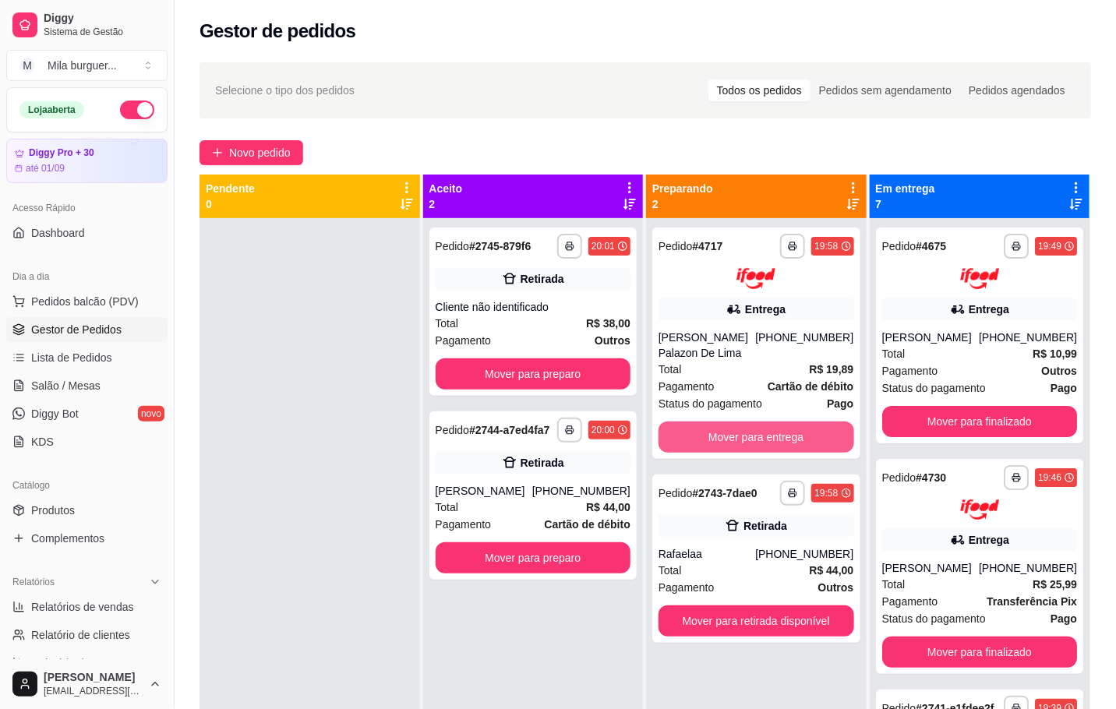
click at [832, 433] on button "Mover para entrega" at bounding box center [756, 437] width 196 height 31
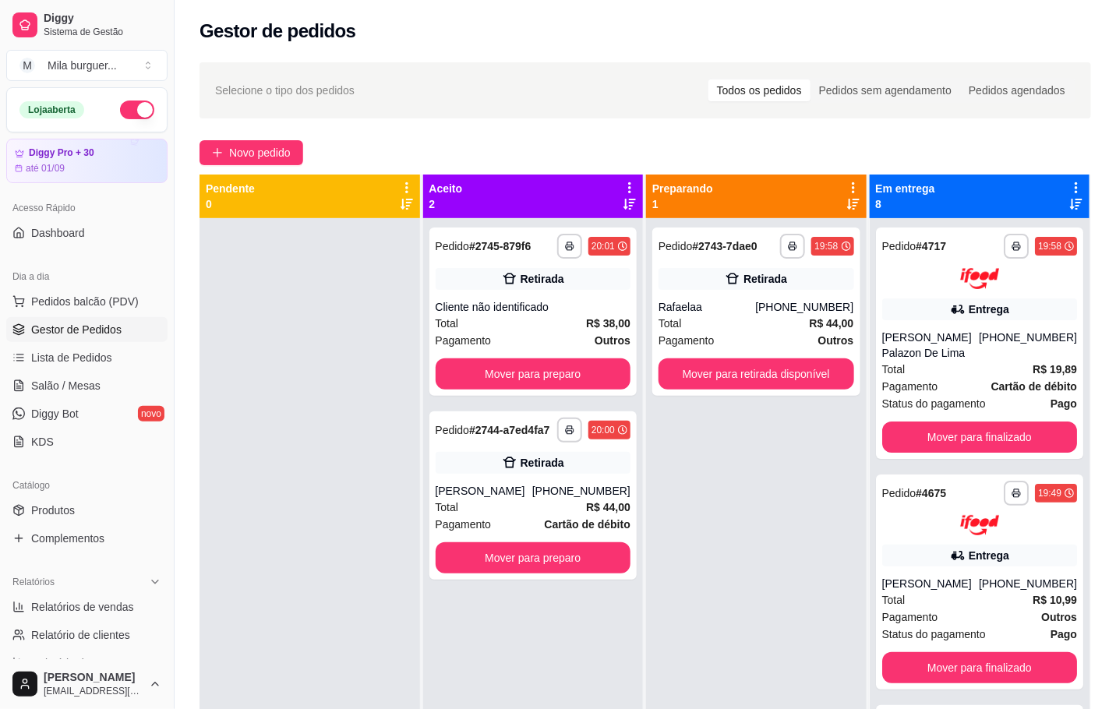
click at [389, 361] on div at bounding box center [309, 572] width 221 height 709
